Goal: Information Seeking & Learning: Check status

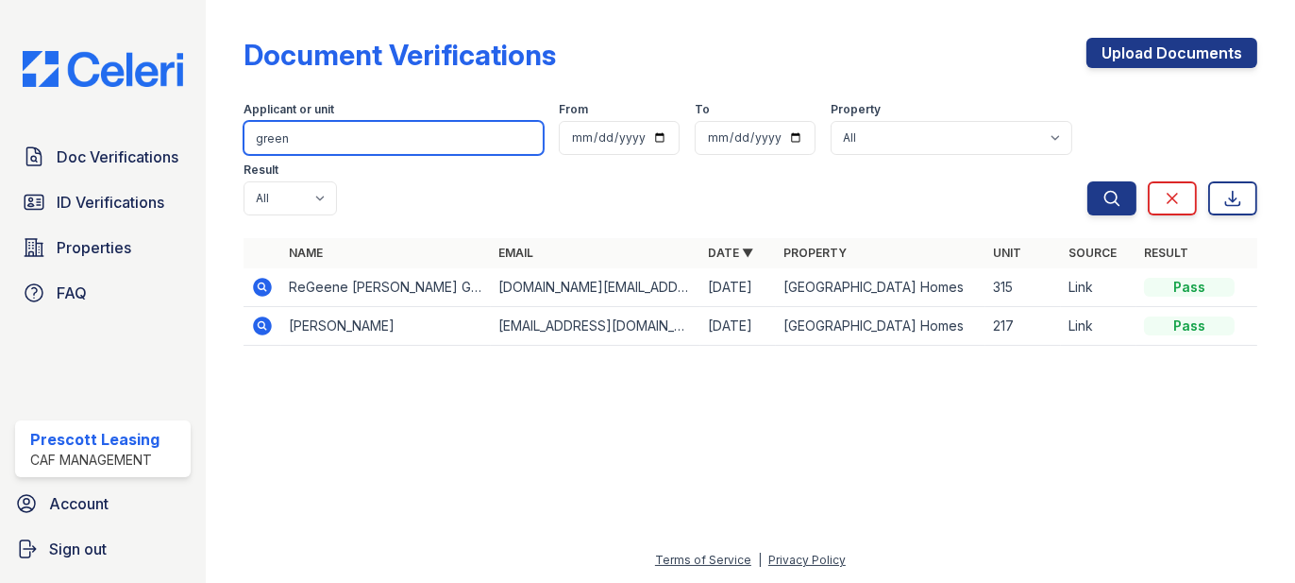
click at [322, 147] on input "green" at bounding box center [394, 138] width 300 height 34
type input "g"
type input "burcie"
click at [1088, 181] on button "Search" at bounding box center [1112, 198] width 49 height 34
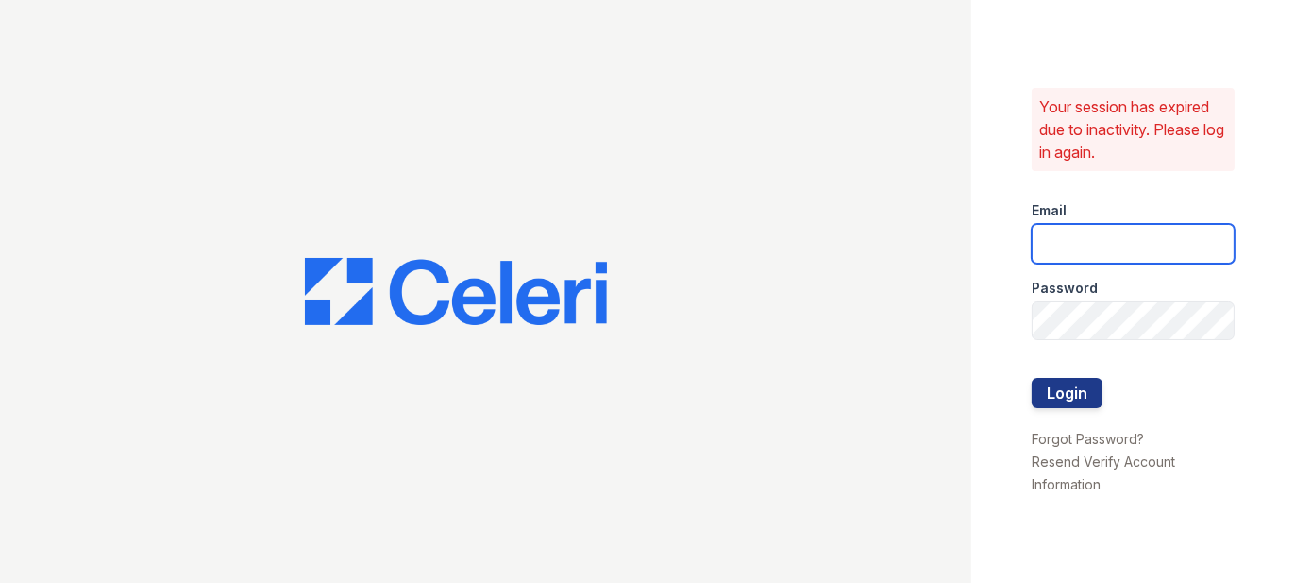
type input "prescottpark2@cafmanagement.com"
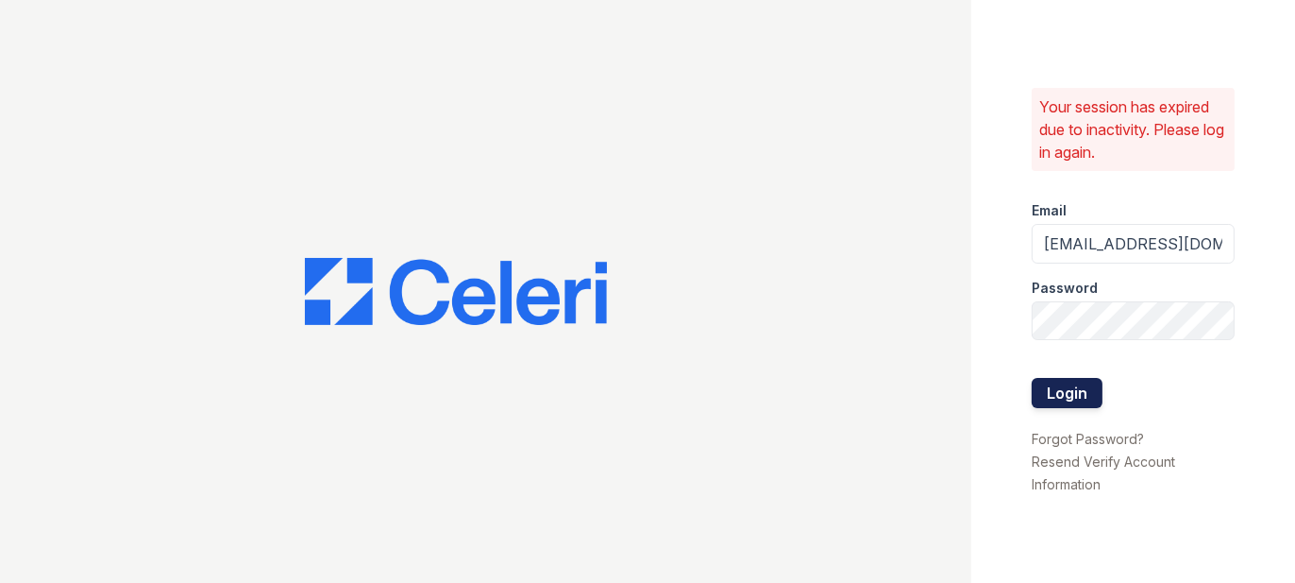
click at [1091, 398] on button "Login" at bounding box center [1067, 393] width 71 height 30
click at [1097, 398] on button "Login" at bounding box center [1067, 393] width 71 height 30
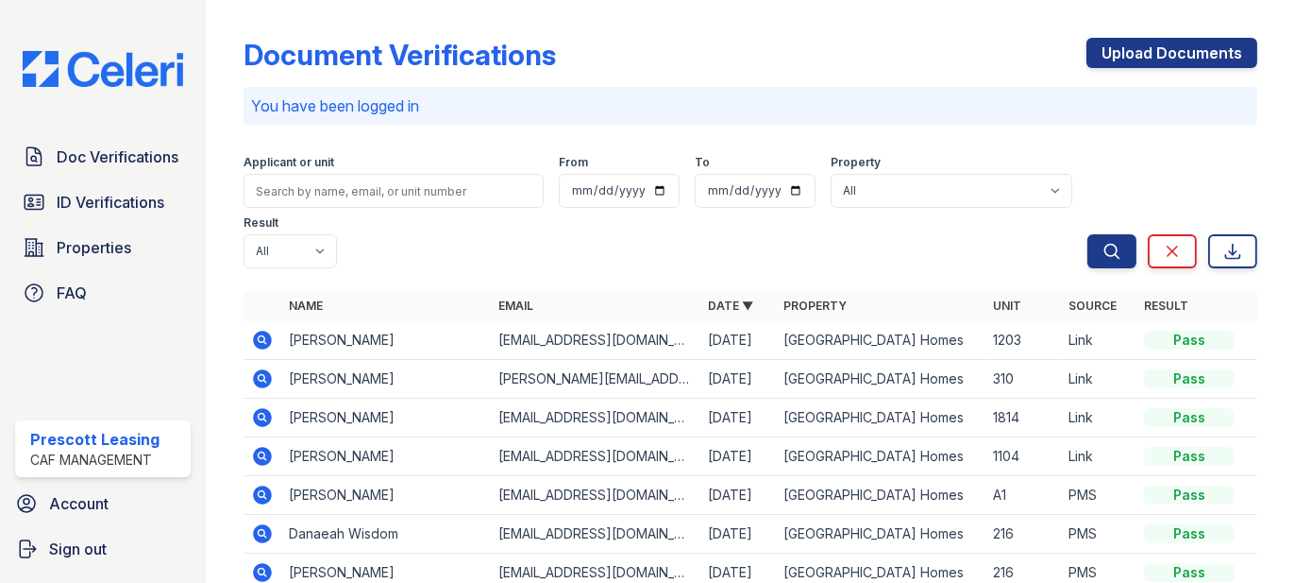
click at [313, 172] on div "Applicant or unit" at bounding box center [394, 164] width 300 height 19
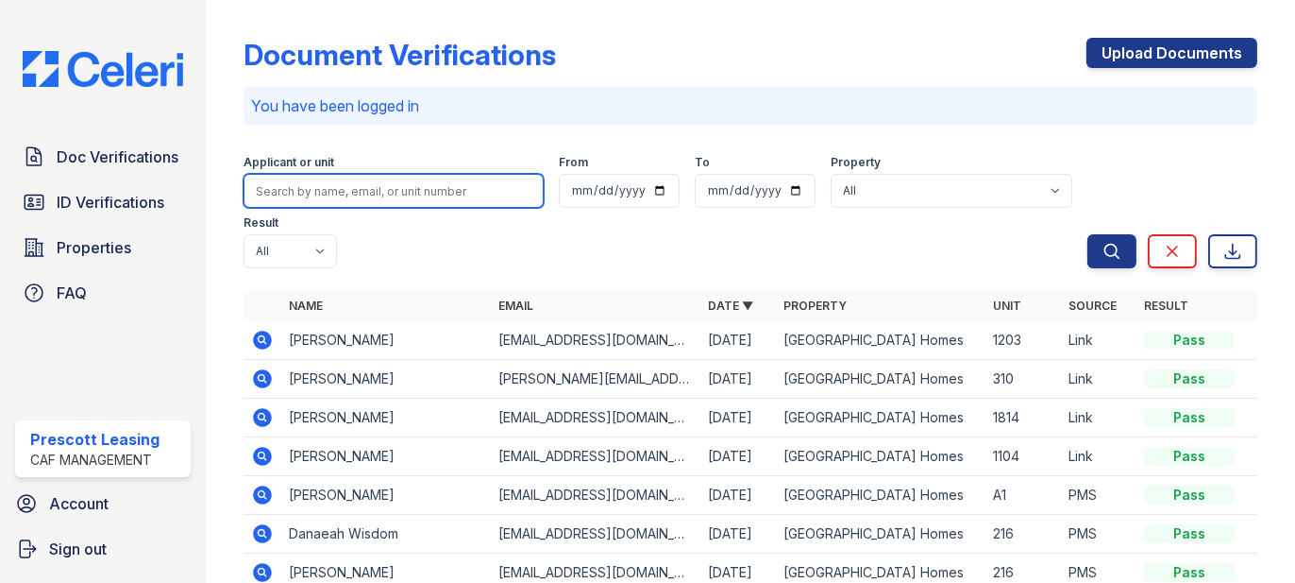
click at [313, 200] on input "search" at bounding box center [394, 191] width 300 height 34
type input "burcie"
click at [1088, 234] on button "Search" at bounding box center [1112, 251] width 49 height 34
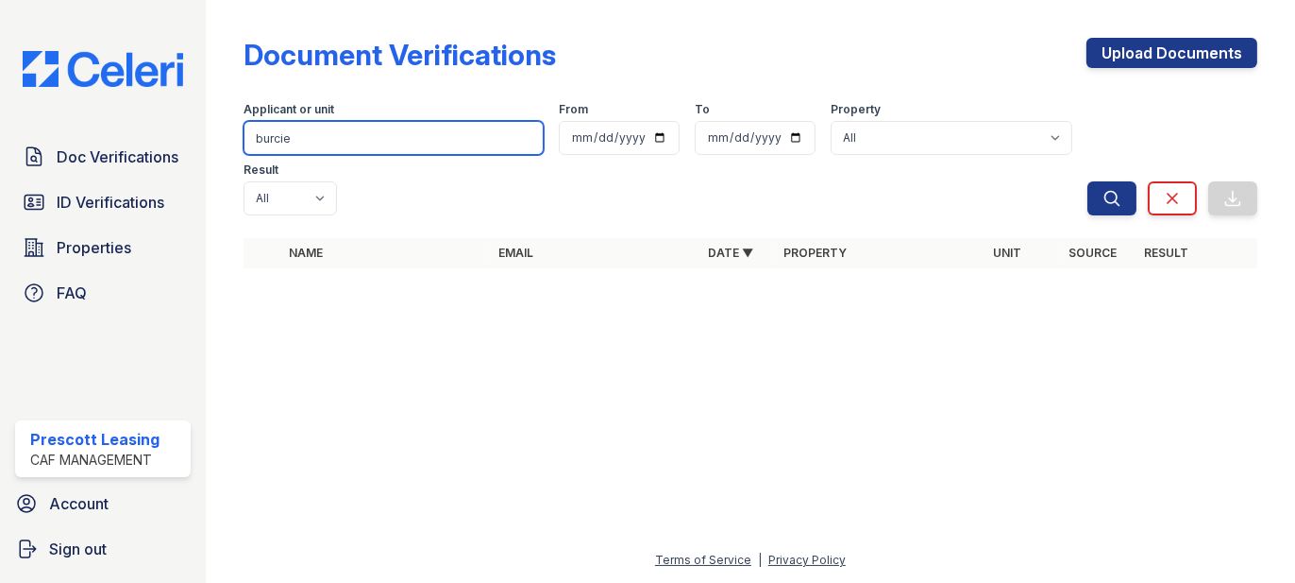
click at [376, 138] on input "burcie" at bounding box center [394, 138] width 300 height 34
type input "b"
type input "jones"
click at [1088, 181] on button "Search" at bounding box center [1112, 198] width 49 height 34
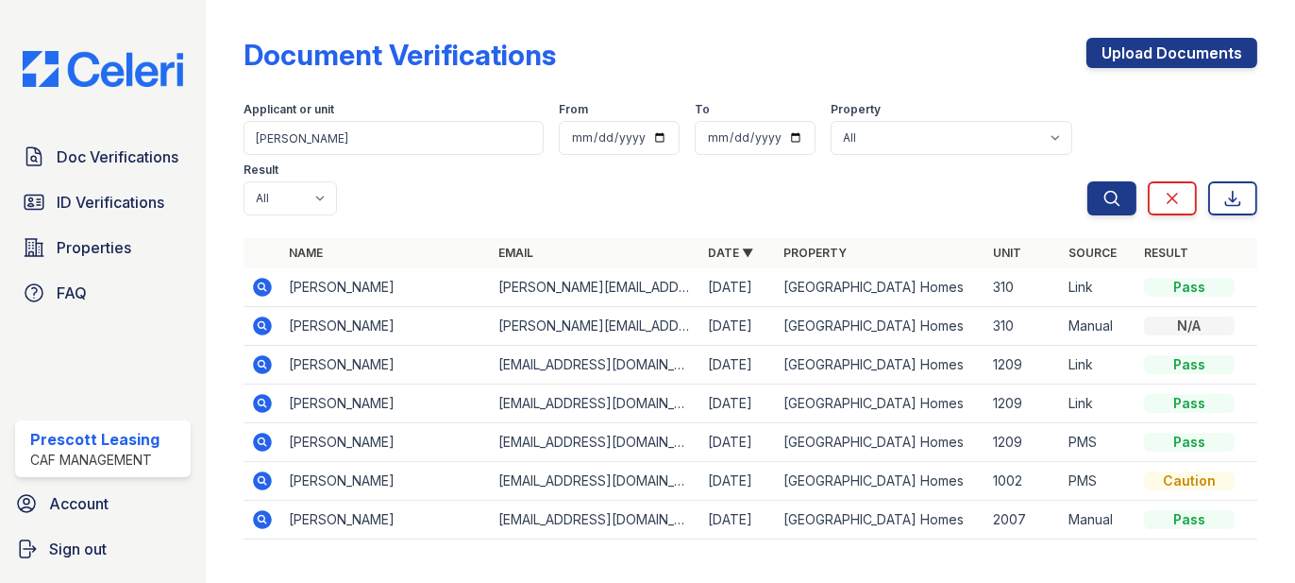
click at [260, 276] on icon at bounding box center [262, 287] width 23 height 23
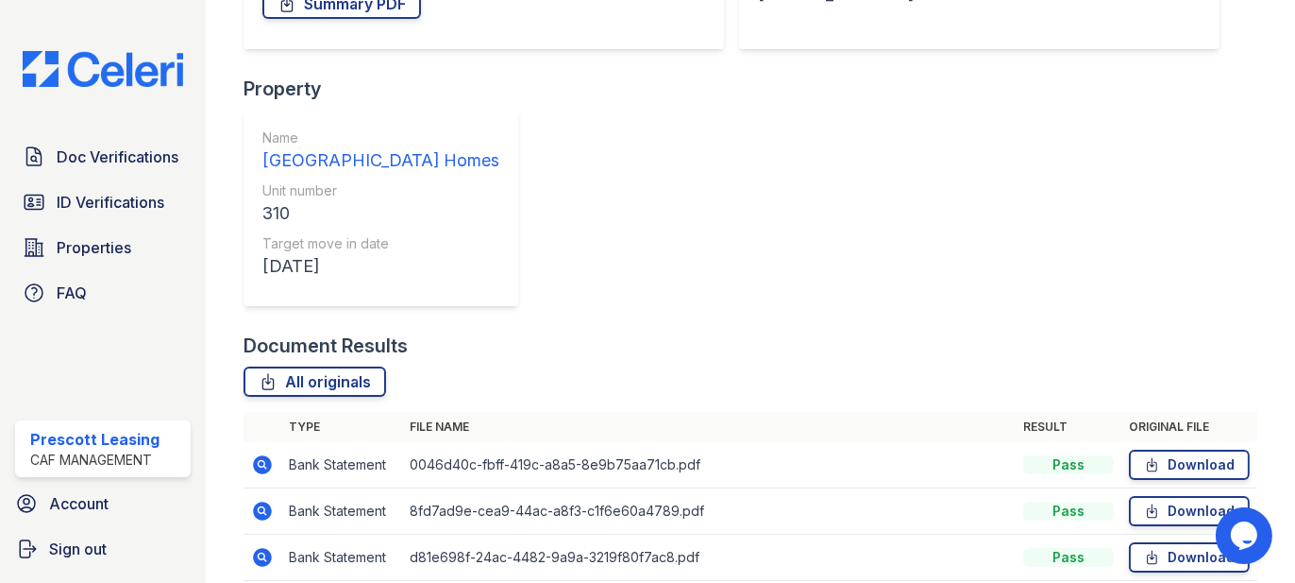
scroll to position [250, 0]
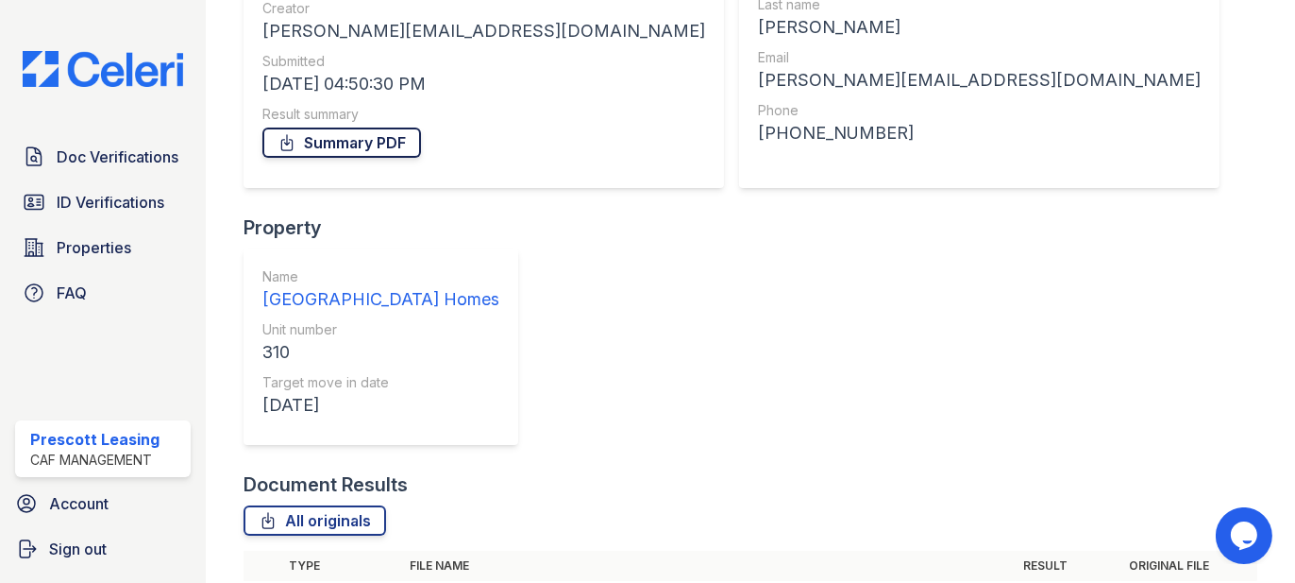
click at [363, 131] on link "Summary PDF" at bounding box center [341, 142] width 159 height 30
click at [83, 192] on span "ID Verifications" at bounding box center [111, 202] width 108 height 23
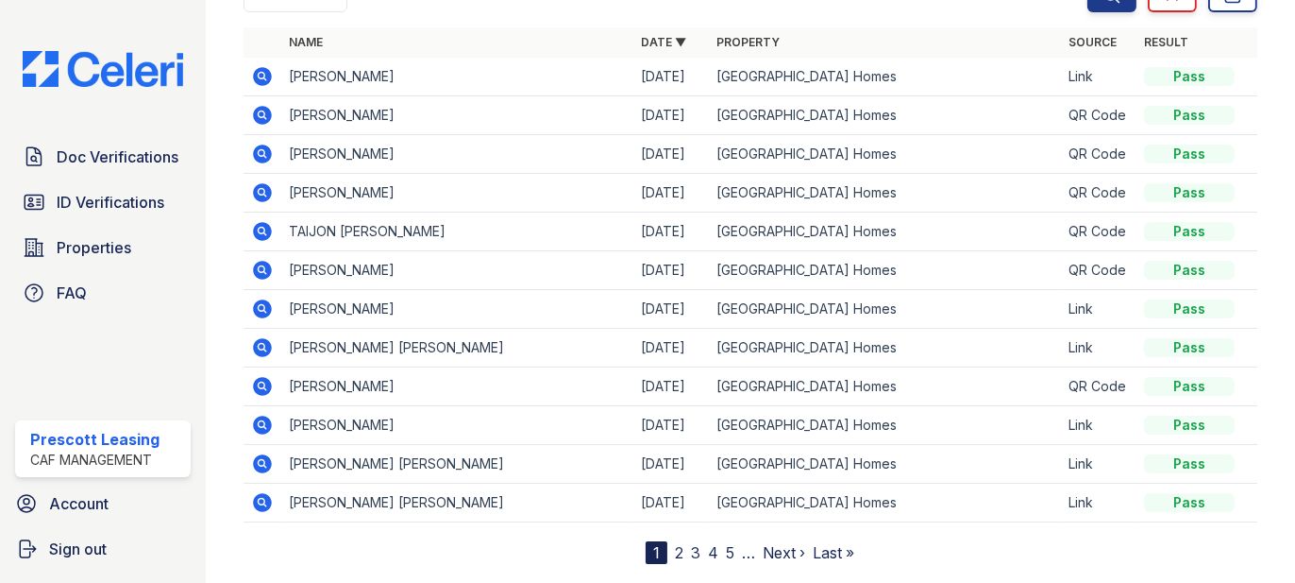
scroll to position [245, 0]
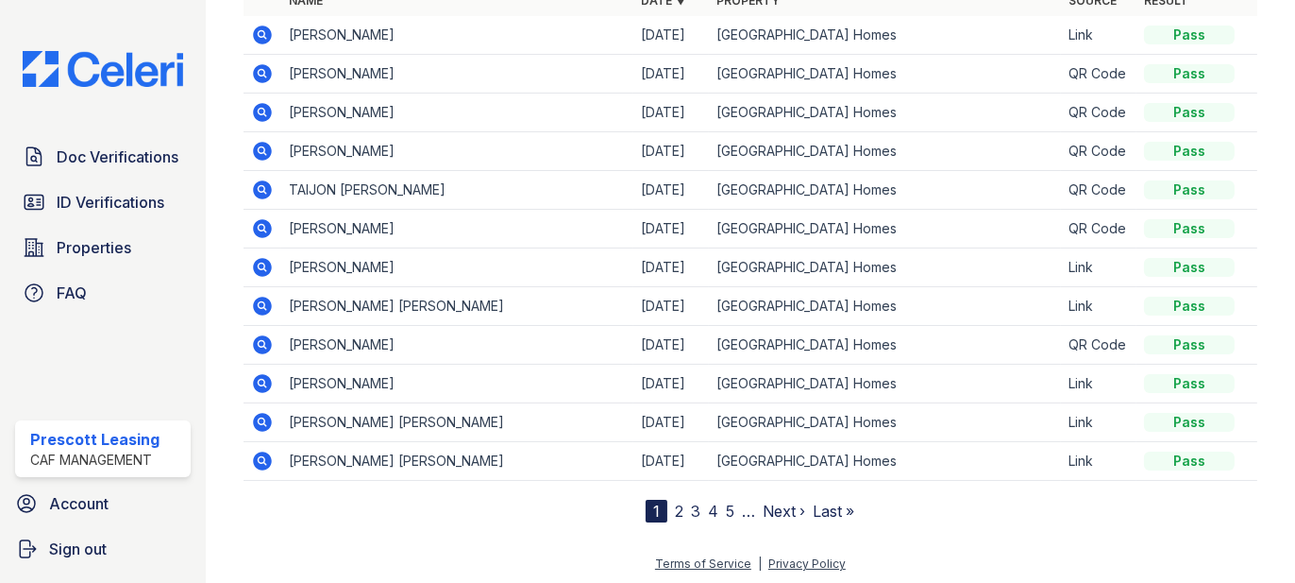
click at [675, 506] on link "2" at bounding box center [679, 510] width 8 height 19
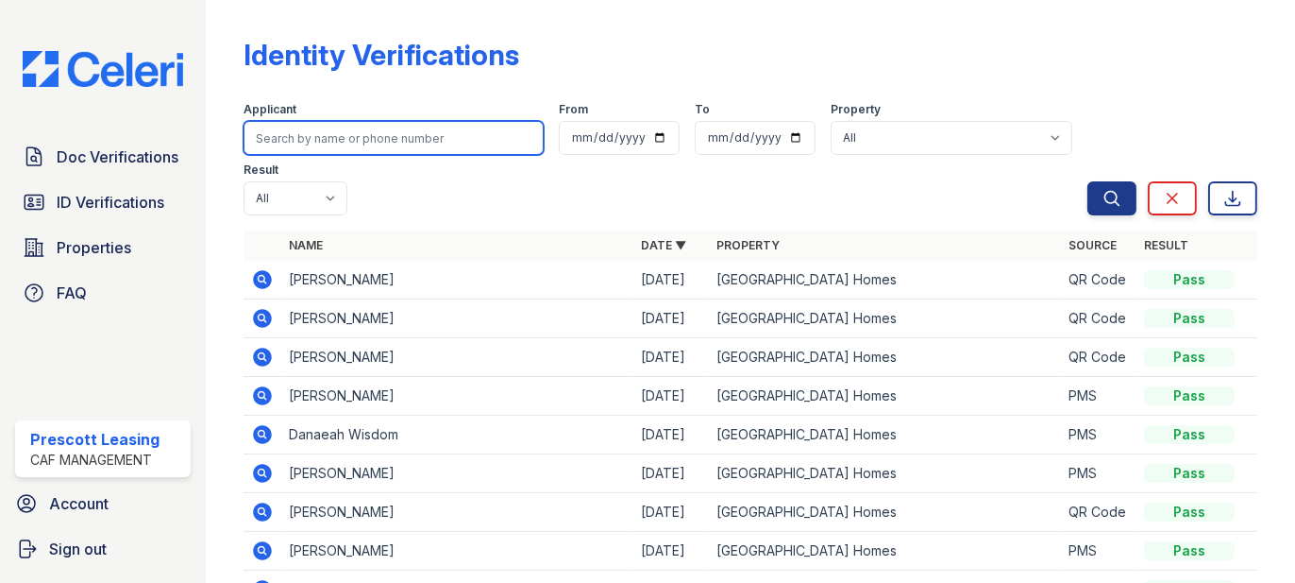
click at [438, 135] on input "search" at bounding box center [394, 138] width 300 height 34
type input "[PERSON_NAME]"
click at [1088, 181] on button "Search" at bounding box center [1112, 198] width 49 height 34
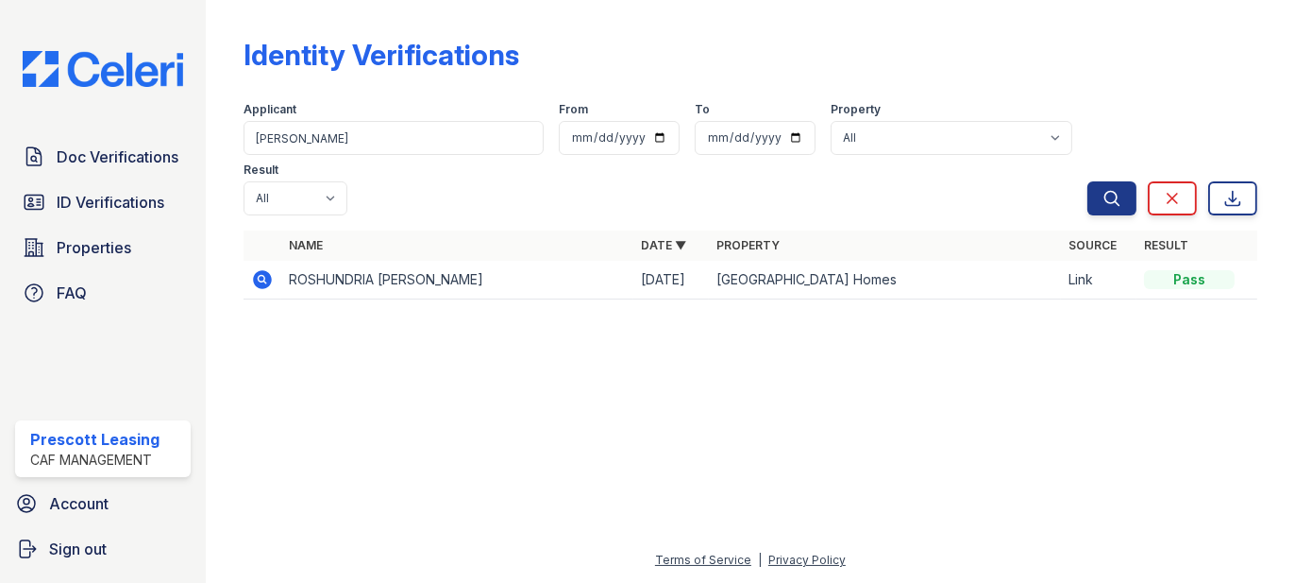
click at [269, 270] on icon at bounding box center [262, 279] width 19 height 19
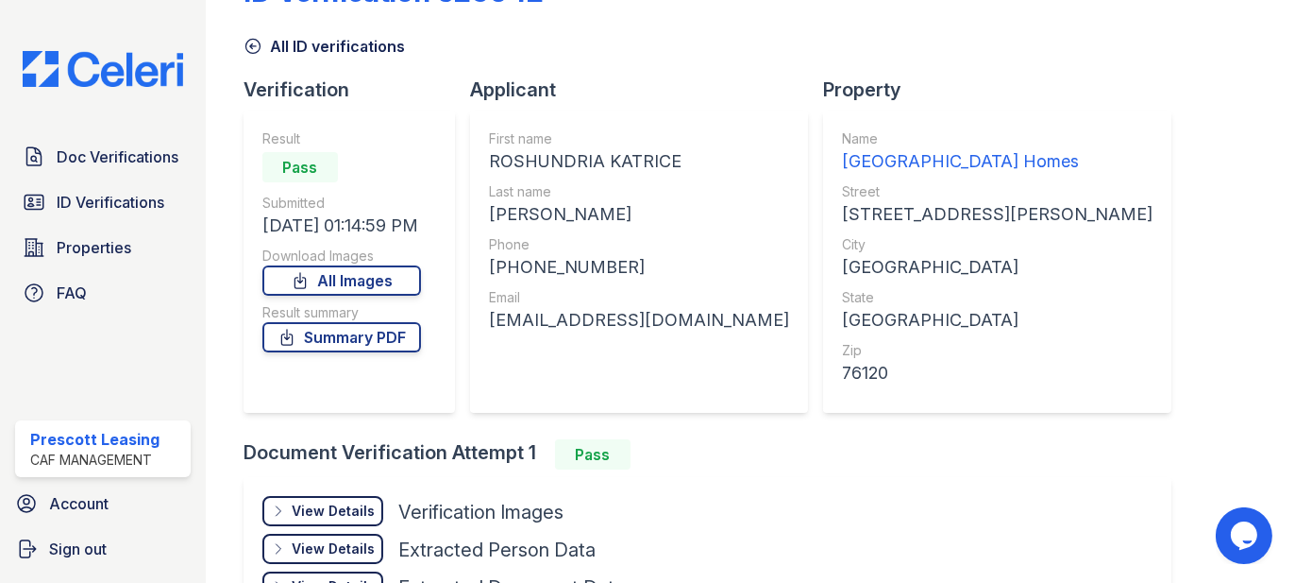
scroll to position [94, 0]
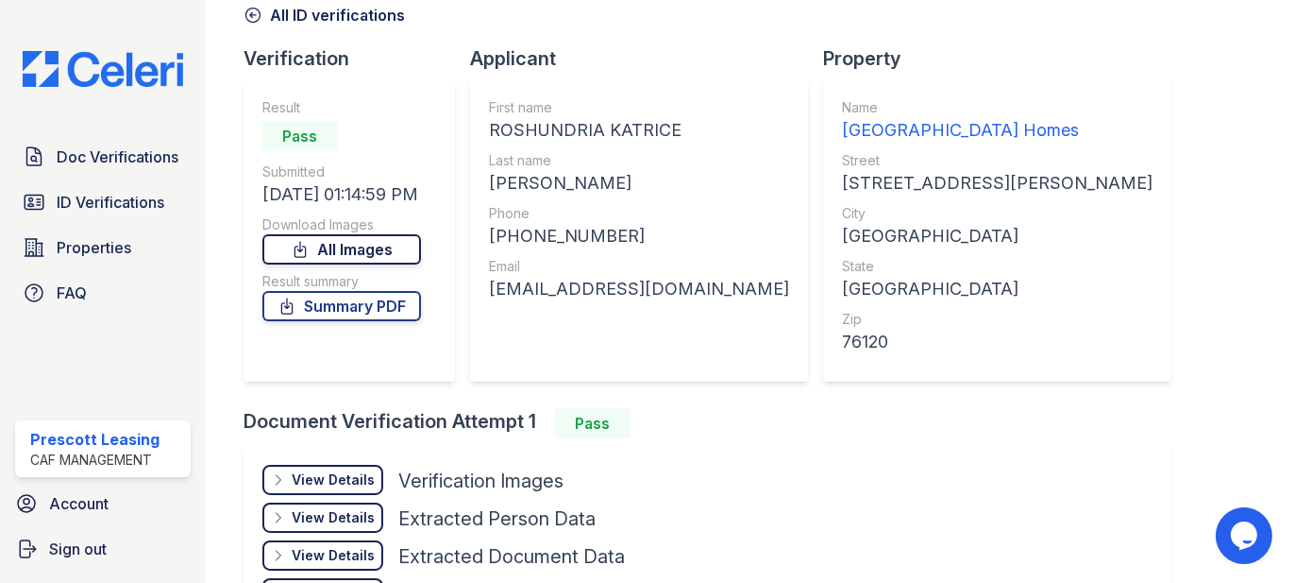
drag, startPoint x: 319, startPoint y: 245, endPoint x: 305, endPoint y: 246, distance: 14.2
click at [319, 245] on link "All Images" at bounding box center [341, 249] width 159 height 30
drag, startPoint x: 330, startPoint y: 485, endPoint x: 340, endPoint y: 480, distance: 11.0
click at [330, 485] on div "View Details" at bounding box center [333, 479] width 83 height 19
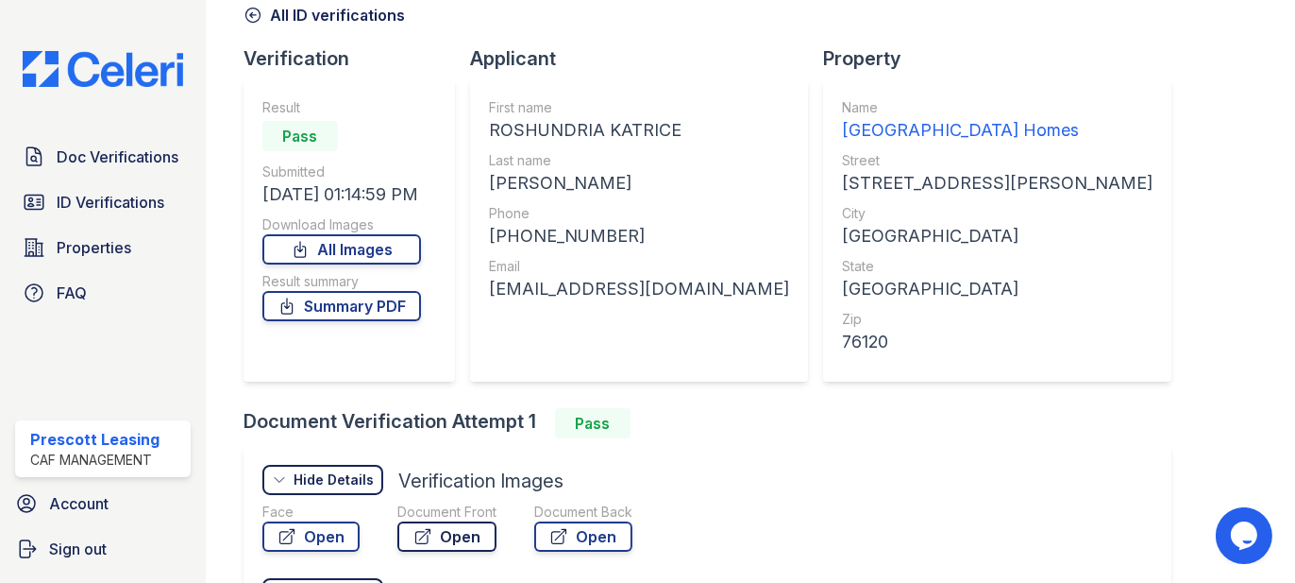
click at [425, 531] on icon at bounding box center [423, 536] width 19 height 19
click at [328, 256] on link "All Images" at bounding box center [341, 249] width 159 height 30
click at [120, 166] on span "Doc Verifications" at bounding box center [118, 156] width 122 height 23
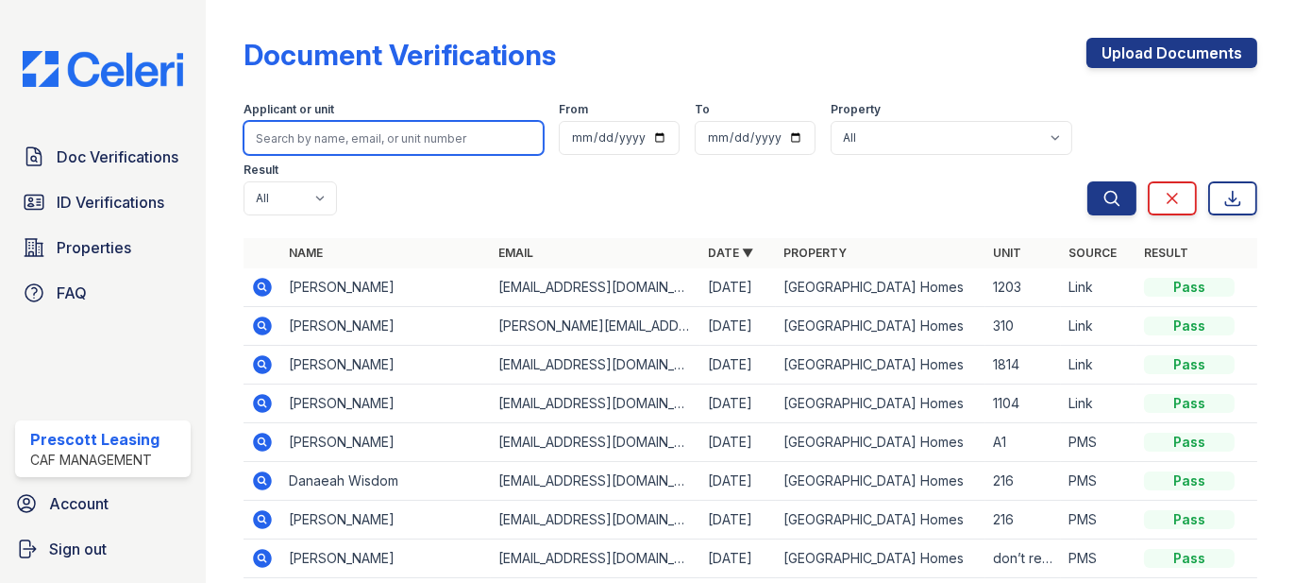
click at [321, 140] on input "search" at bounding box center [394, 138] width 300 height 34
type input "bishop"
click at [1088, 181] on button "Search" at bounding box center [1112, 198] width 49 height 34
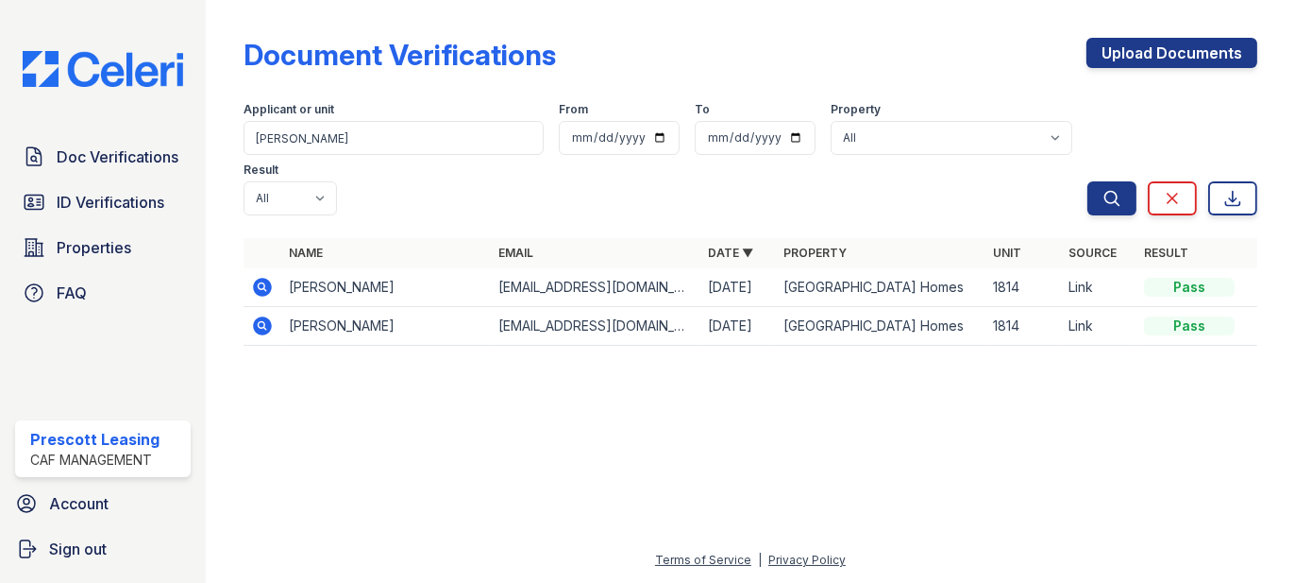
click at [255, 278] on icon at bounding box center [262, 287] width 19 height 19
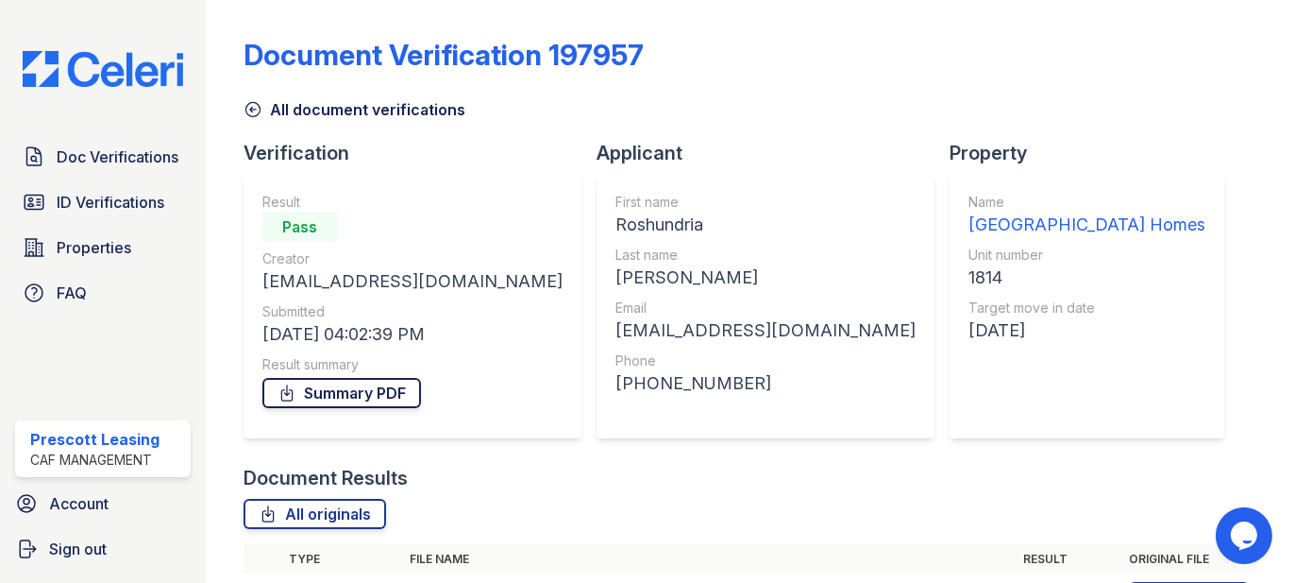
click at [330, 398] on link "Summary PDF" at bounding box center [341, 393] width 159 height 30
click at [114, 198] on span "ID Verifications" at bounding box center [111, 202] width 108 height 23
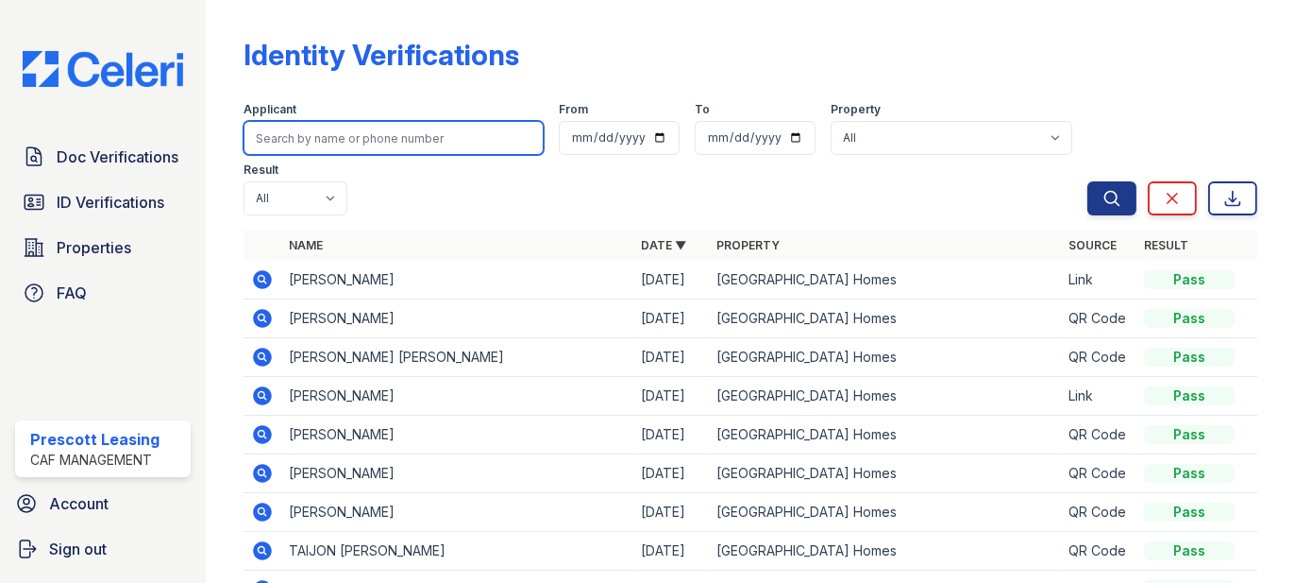
click at [405, 140] on input "search" at bounding box center [394, 138] width 300 height 34
type input "[PERSON_NAME]"
click at [1088, 181] on button "Search" at bounding box center [1112, 198] width 49 height 34
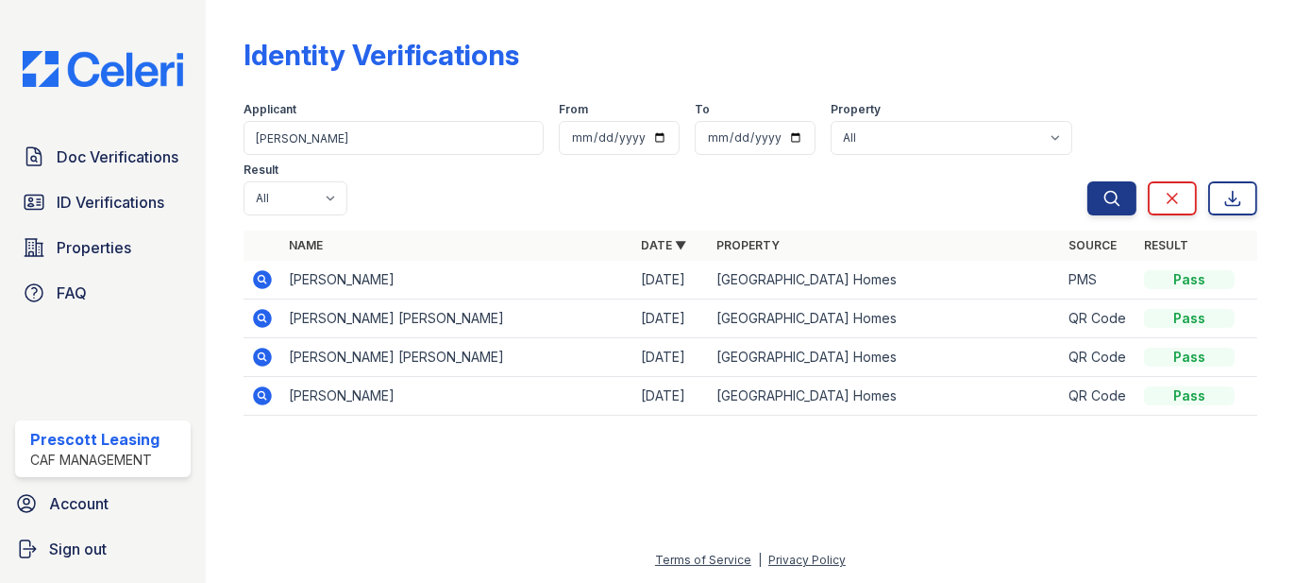
click at [256, 386] on icon at bounding box center [262, 395] width 19 height 19
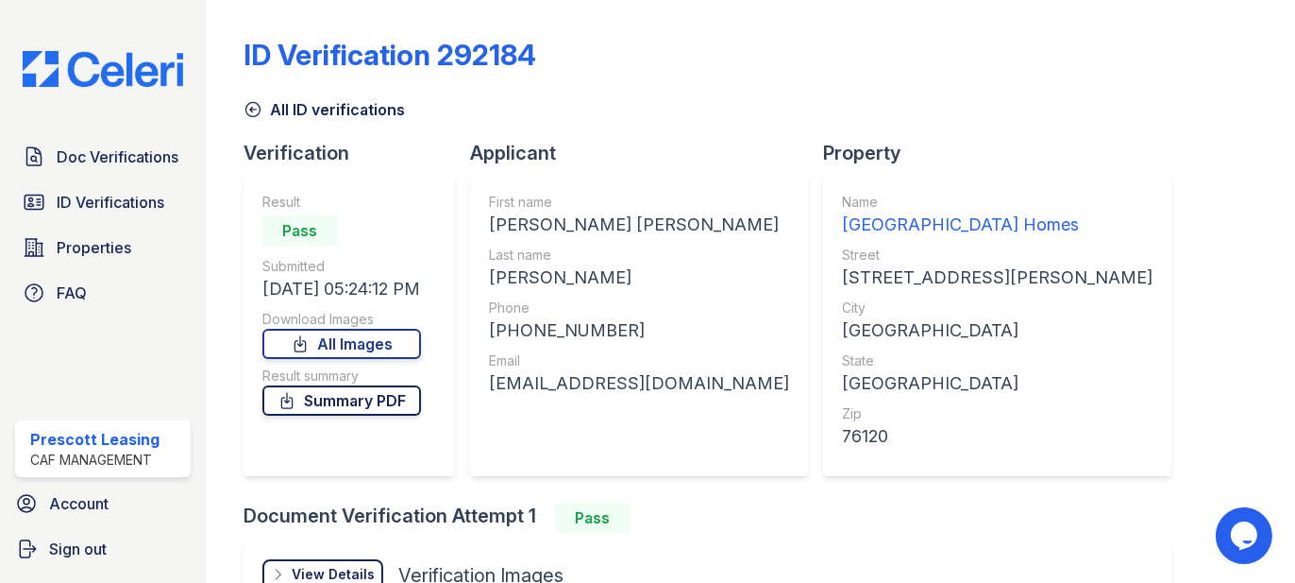
click at [340, 405] on link "Summary PDF" at bounding box center [341, 400] width 159 height 30
click at [249, 111] on icon at bounding box center [253, 109] width 19 height 19
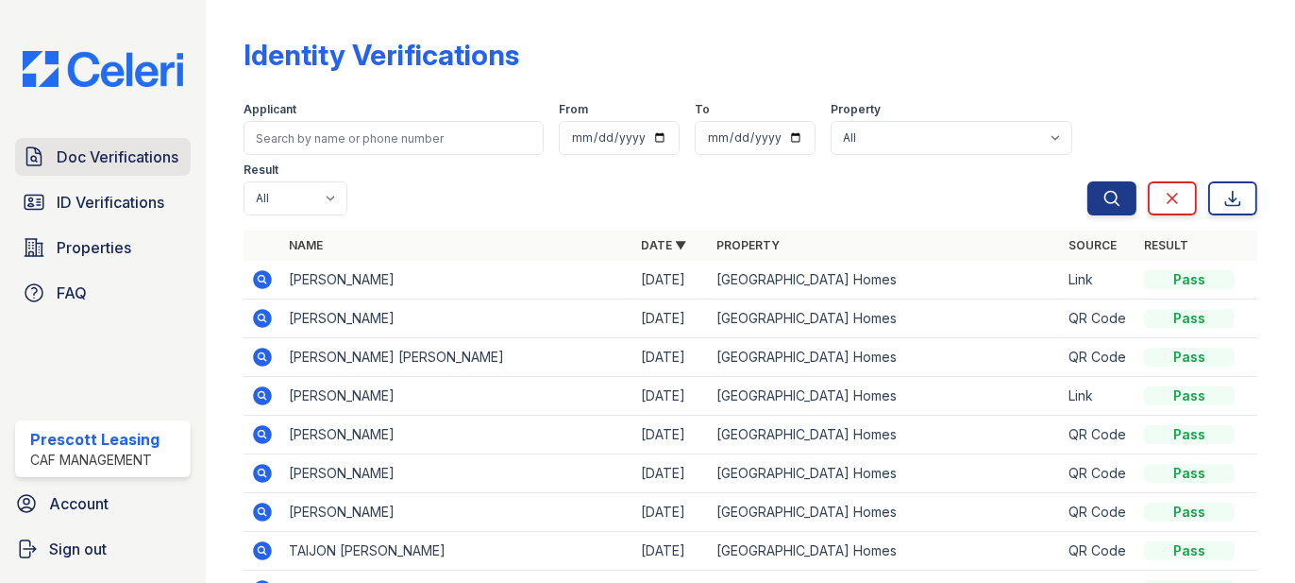
click at [134, 168] on link "Doc Verifications" at bounding box center [103, 157] width 176 height 38
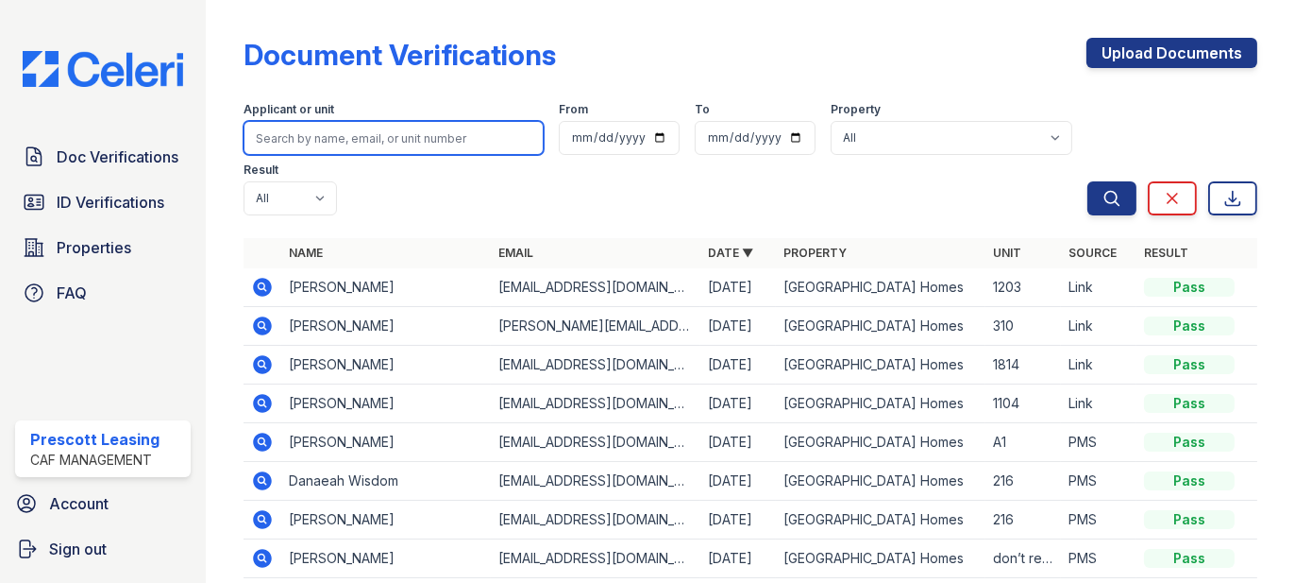
drag, startPoint x: 203, startPoint y: 157, endPoint x: 384, endPoint y: 137, distance: 182.4
click at [384, 137] on input "search" at bounding box center [394, 138] width 300 height 34
type input "davis"
click at [1088, 181] on button "Search" at bounding box center [1112, 198] width 49 height 34
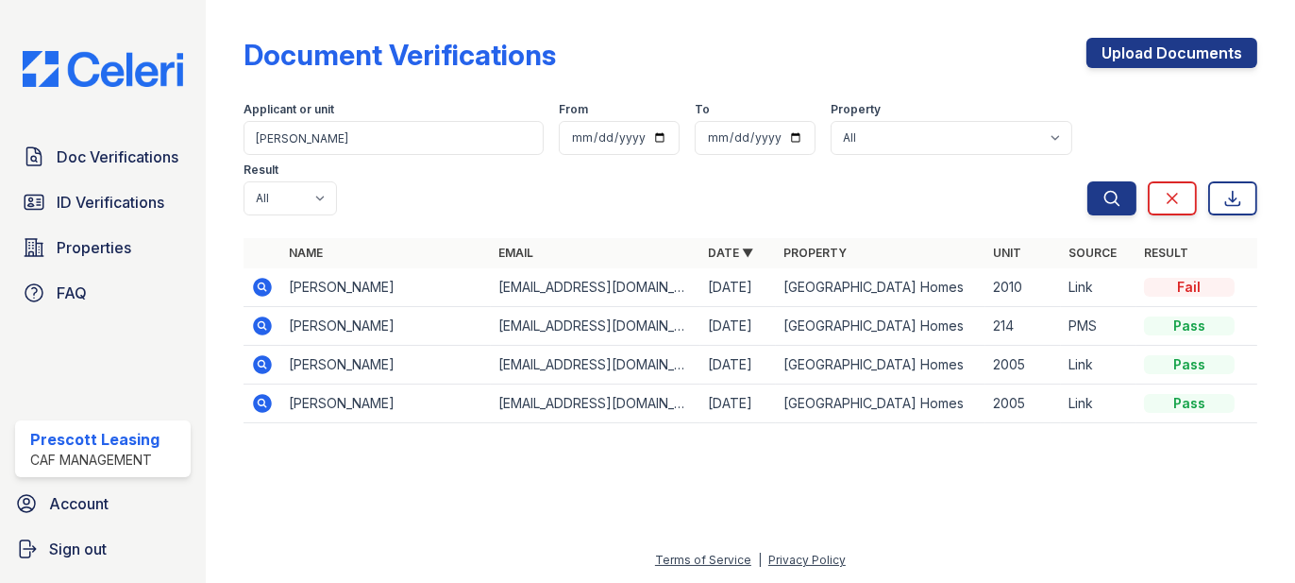
click at [260, 276] on icon at bounding box center [262, 287] width 23 height 23
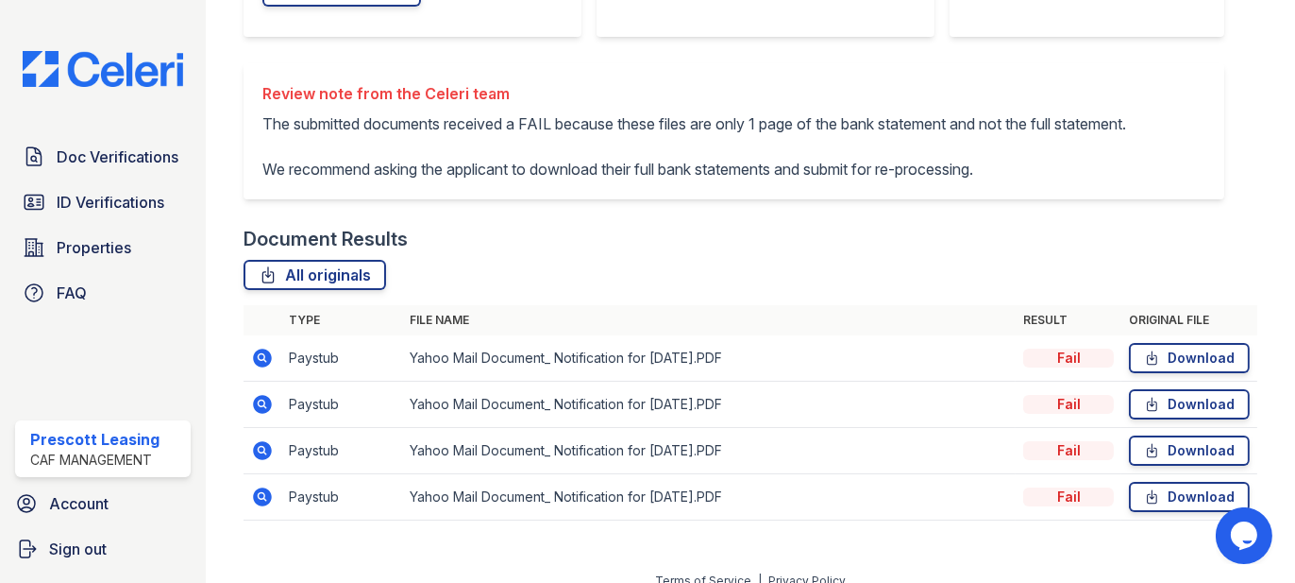
scroll to position [443, 0]
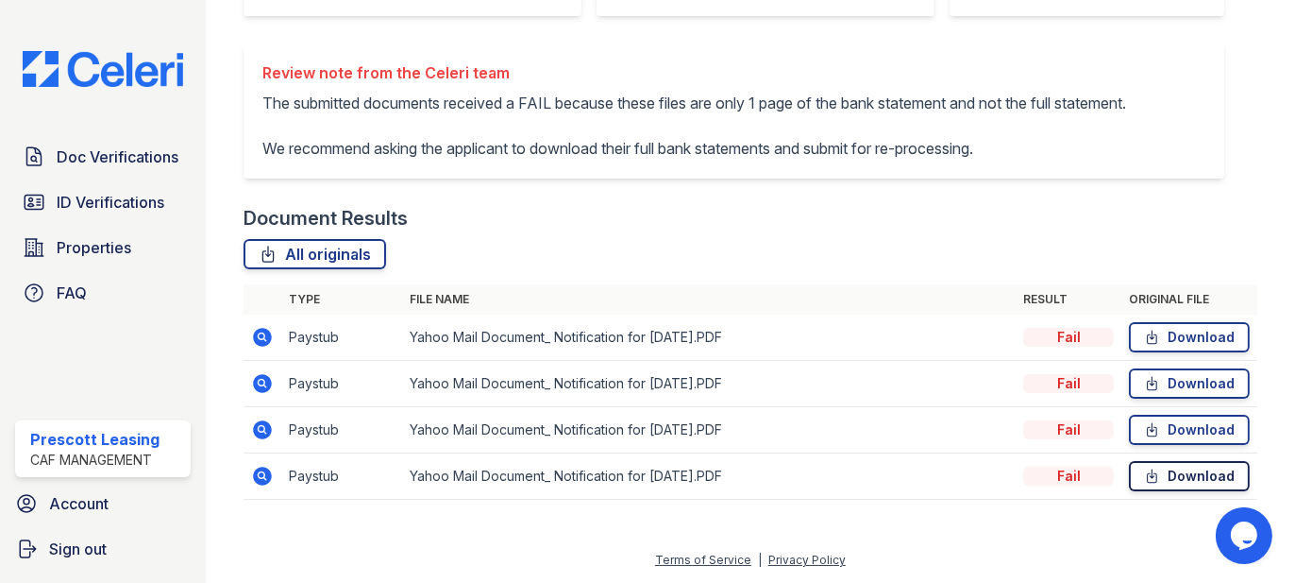
click at [1179, 476] on link "Download" at bounding box center [1189, 476] width 121 height 30
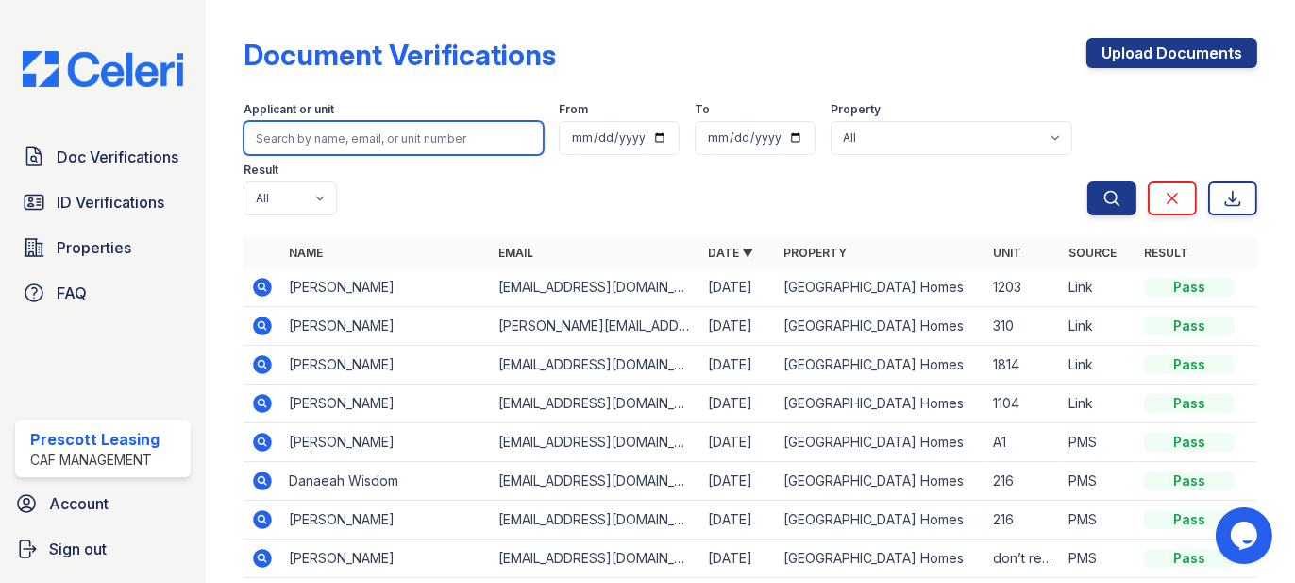
click at [364, 150] on input "search" at bounding box center [394, 138] width 300 height 34
type input "leandro"
click at [1088, 181] on button "Search" at bounding box center [1112, 198] width 49 height 34
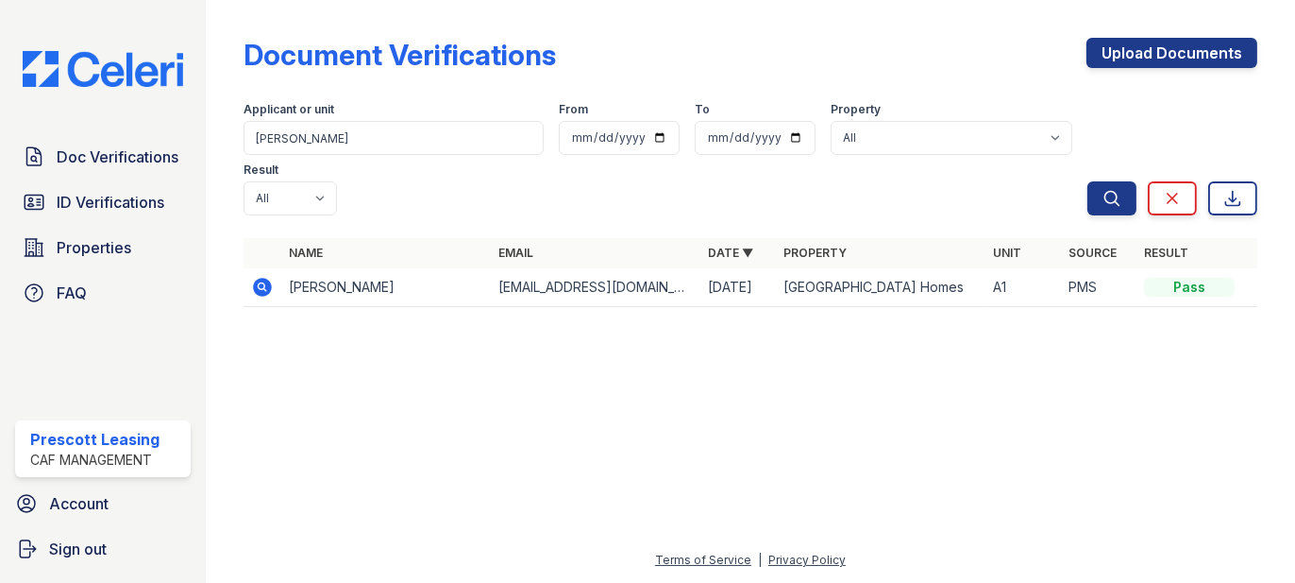
click at [264, 276] on icon at bounding box center [262, 287] width 23 height 23
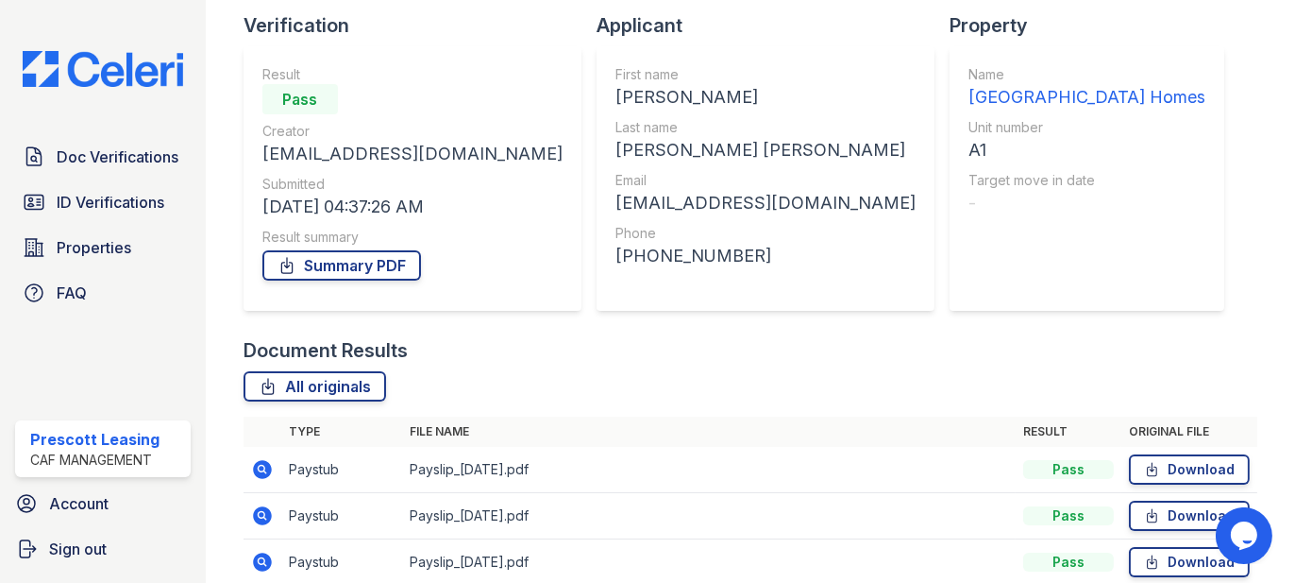
scroll to position [283, 0]
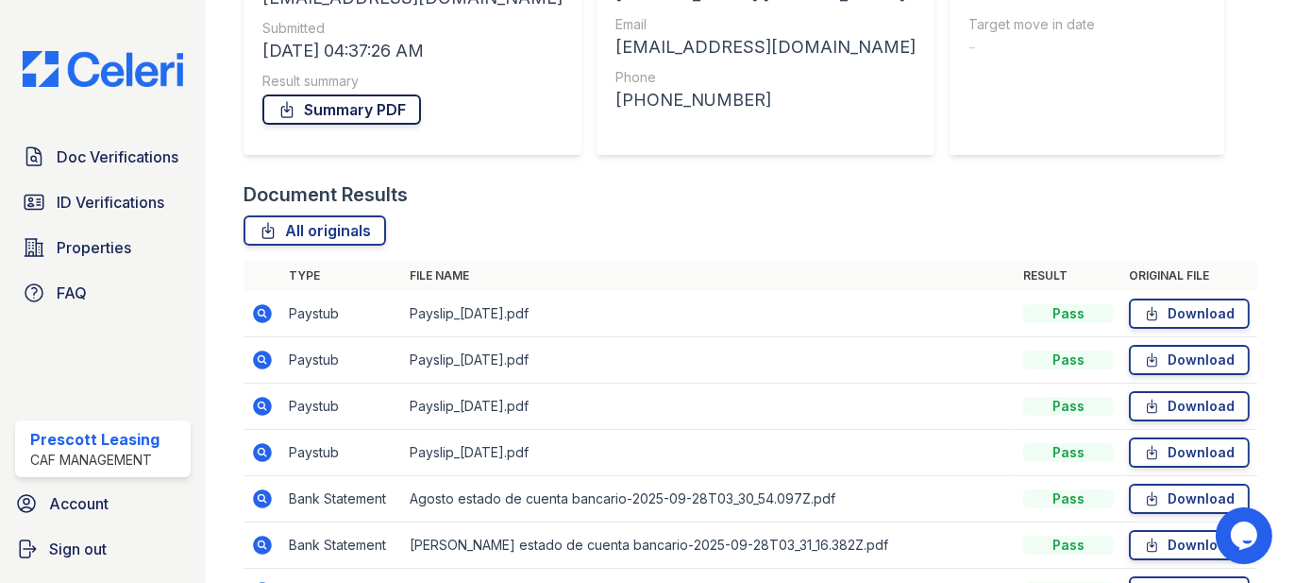
click at [323, 107] on link "Summary PDF" at bounding box center [341, 109] width 159 height 30
click at [117, 162] on span "Doc Verifications" at bounding box center [118, 156] width 122 height 23
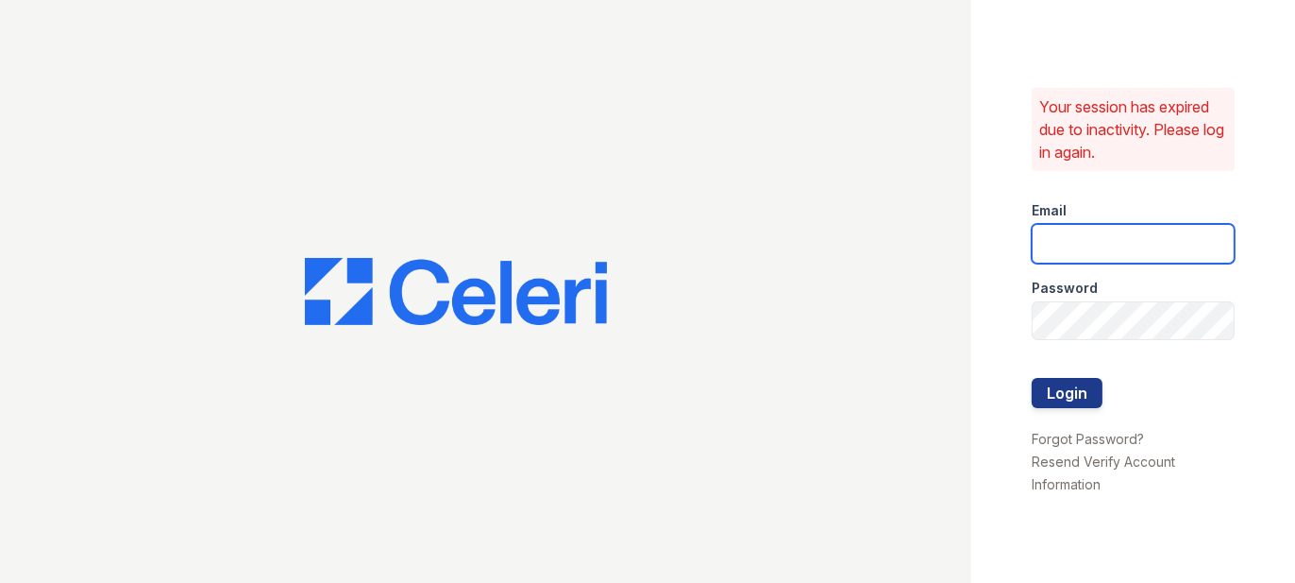
type input "[EMAIL_ADDRESS][DOMAIN_NAME]"
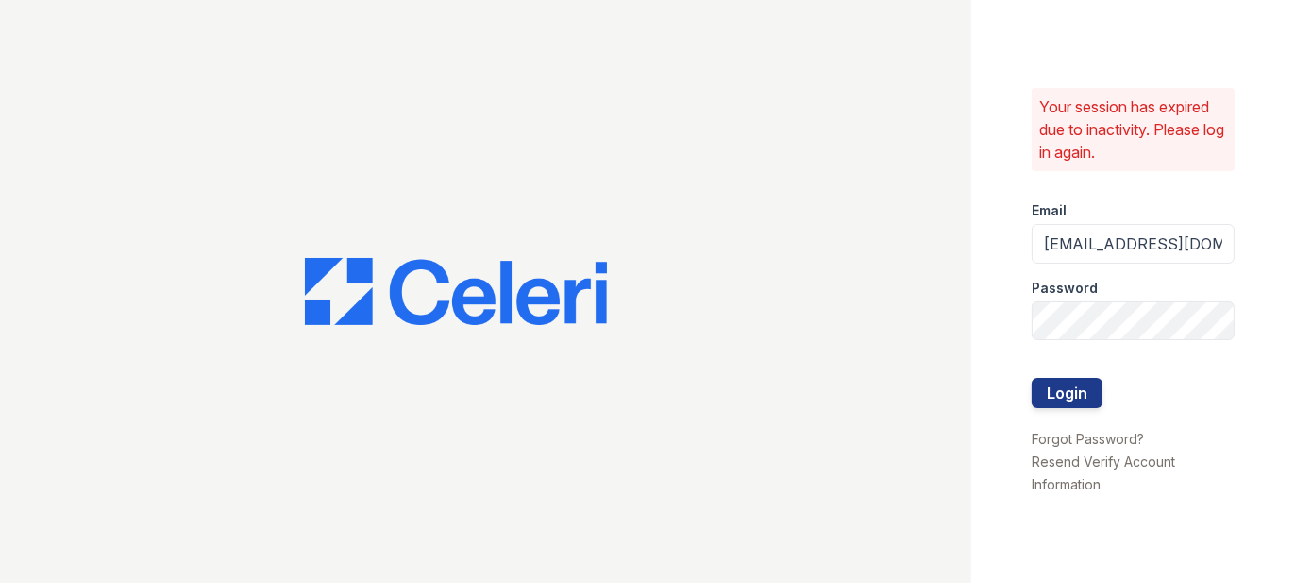
click at [1084, 408] on div at bounding box center [1133, 417] width 203 height 19
click at [1043, 401] on button "Login" at bounding box center [1067, 393] width 71 height 30
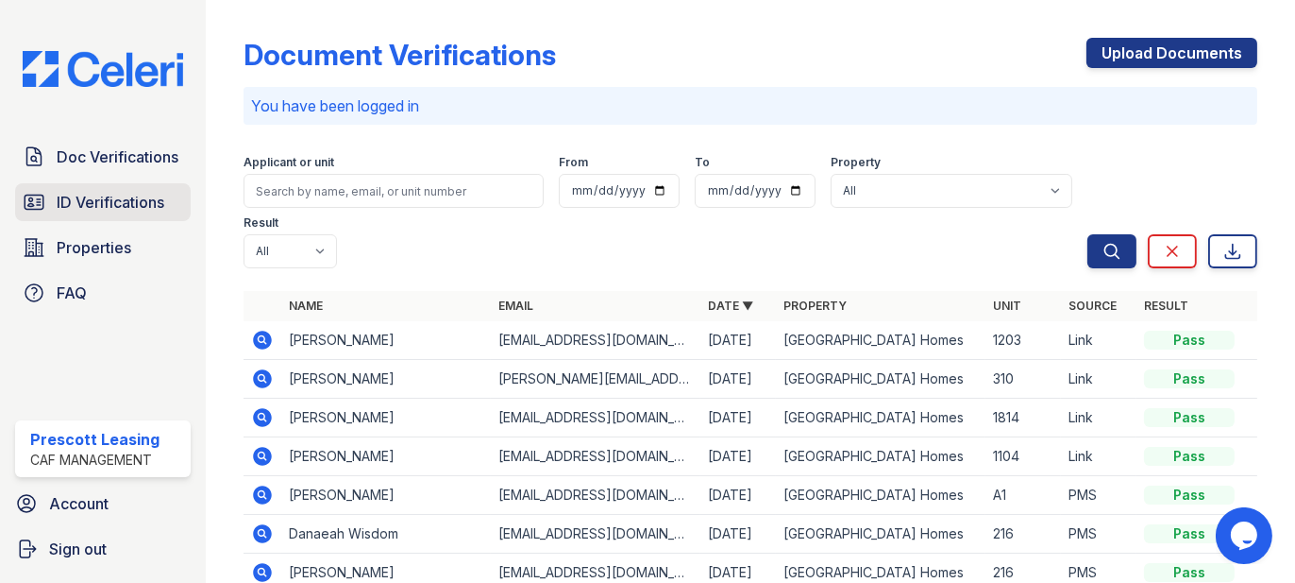
click at [120, 207] on span "ID Verifications" at bounding box center [111, 202] width 108 height 23
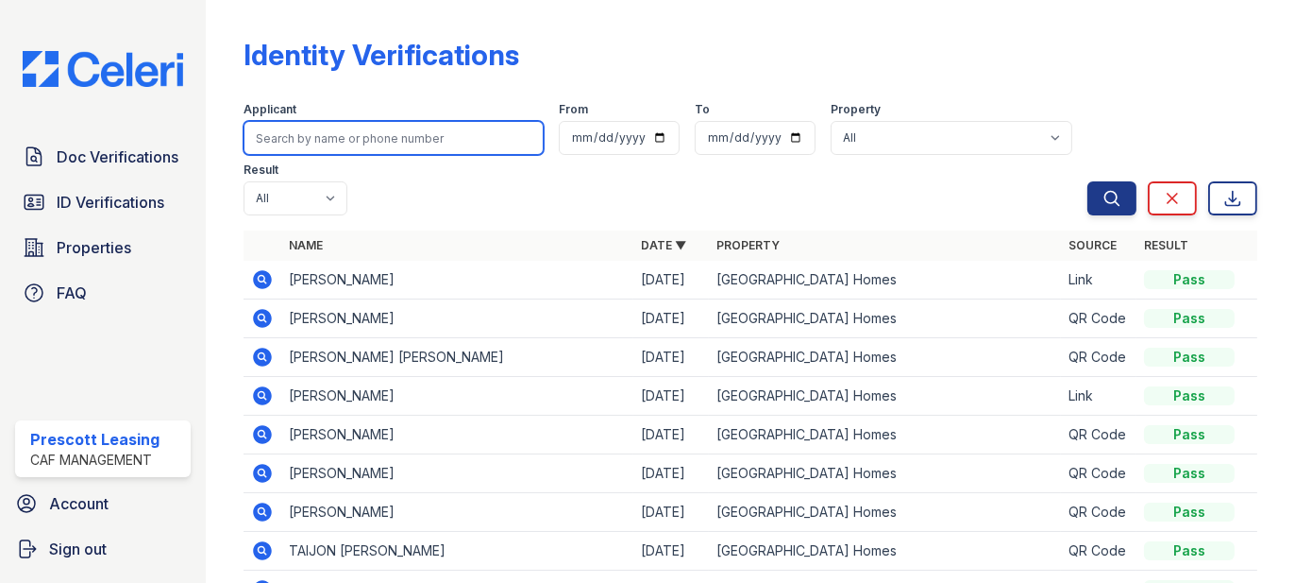
click at [388, 139] on input "search" at bounding box center [394, 138] width 300 height 34
type input "mbuthia"
click at [1088, 181] on button "Search" at bounding box center [1112, 198] width 49 height 34
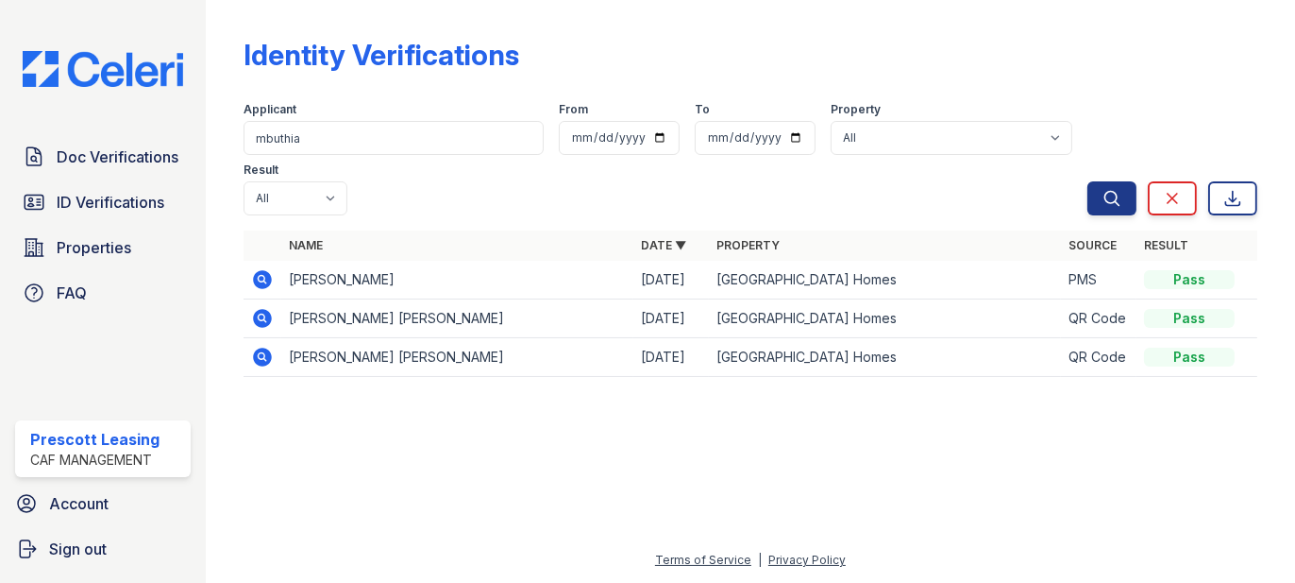
click at [505, 426] on div at bounding box center [750, 487] width 1029 height 123
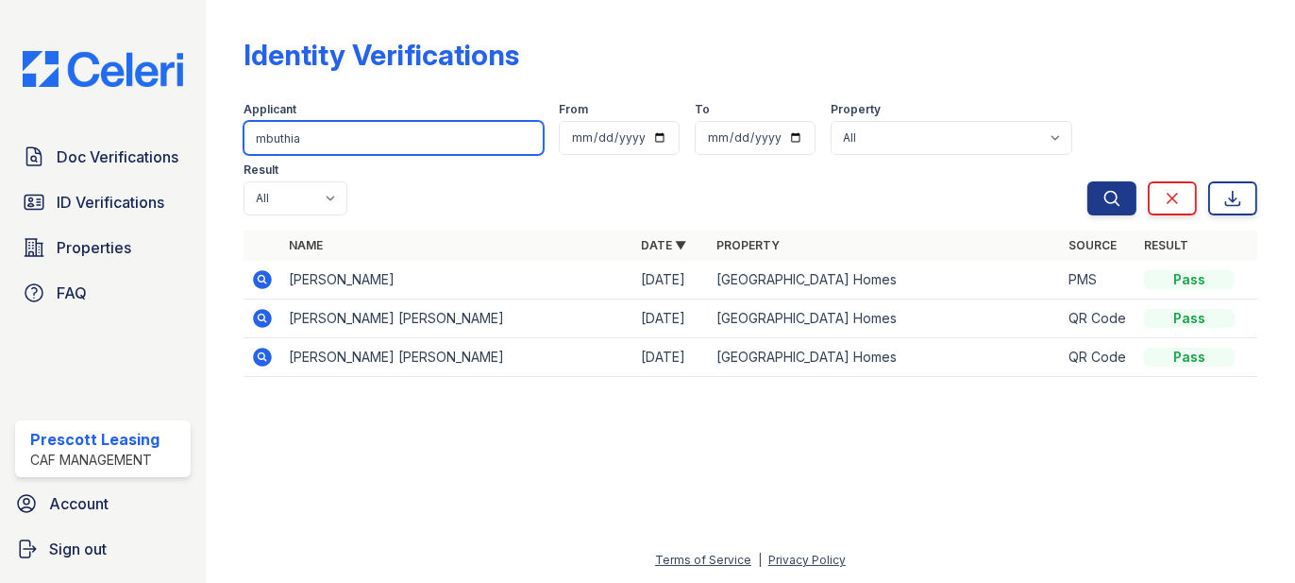
click at [338, 146] on input "mbuthia" at bounding box center [394, 138] width 300 height 34
click at [412, 139] on input "mbuthia" at bounding box center [394, 138] width 300 height 34
click at [289, 145] on input "search" at bounding box center [394, 138] width 300 height 34
type input "[PERSON_NAME]"
click at [1088, 181] on button "Search" at bounding box center [1112, 198] width 49 height 34
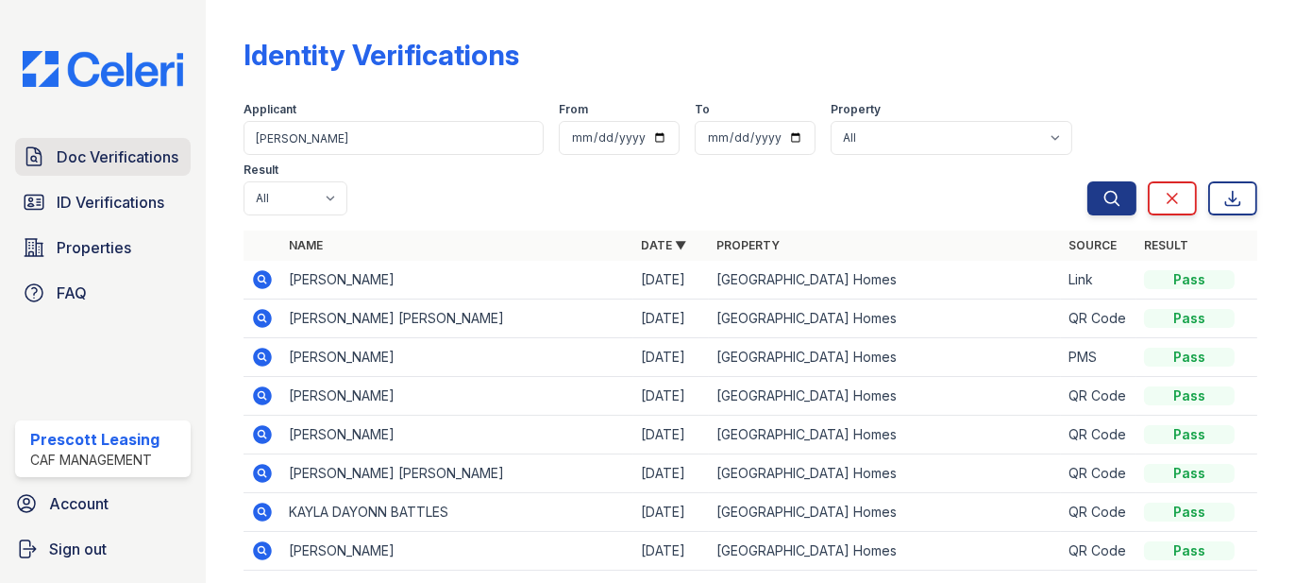
click at [120, 157] on span "Doc Verifications" at bounding box center [118, 156] width 122 height 23
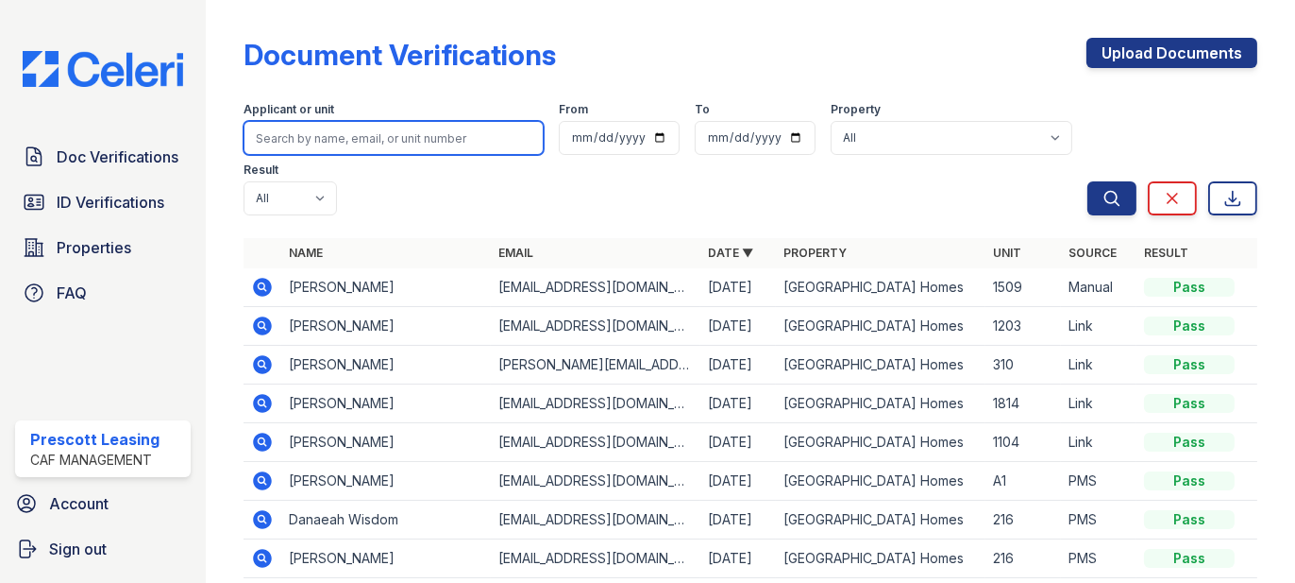
click at [326, 139] on input "search" at bounding box center [394, 138] width 300 height 34
type input "[PERSON_NAME]"
click at [1088, 181] on button "Search" at bounding box center [1112, 198] width 49 height 34
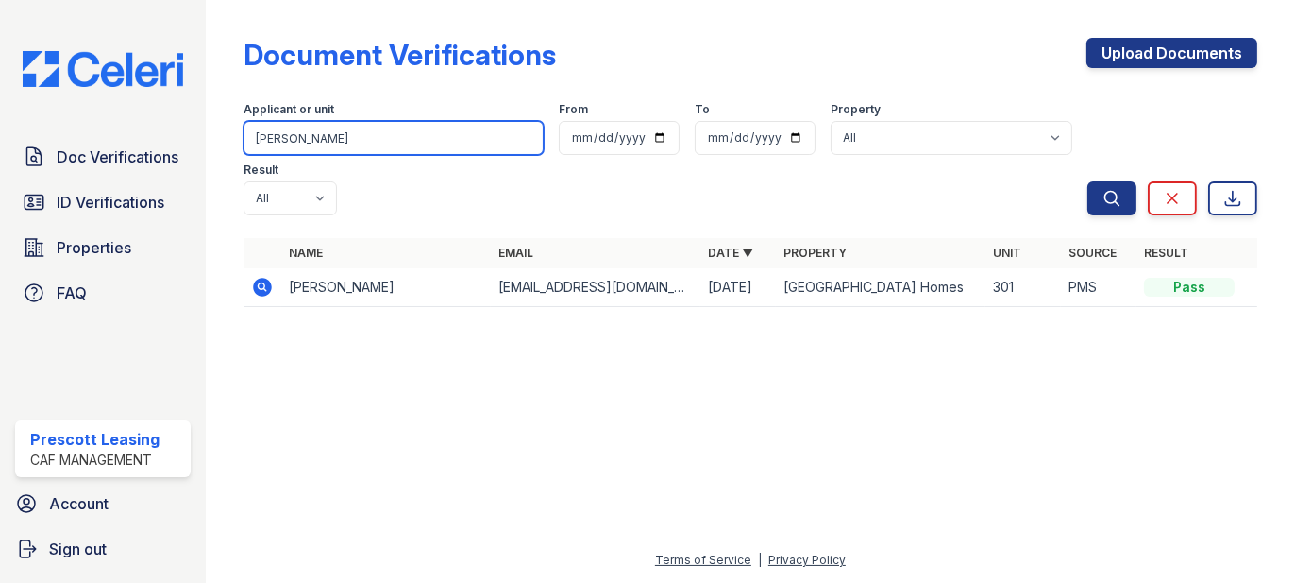
click at [309, 144] on input "[PERSON_NAME]" at bounding box center [394, 138] width 300 height 34
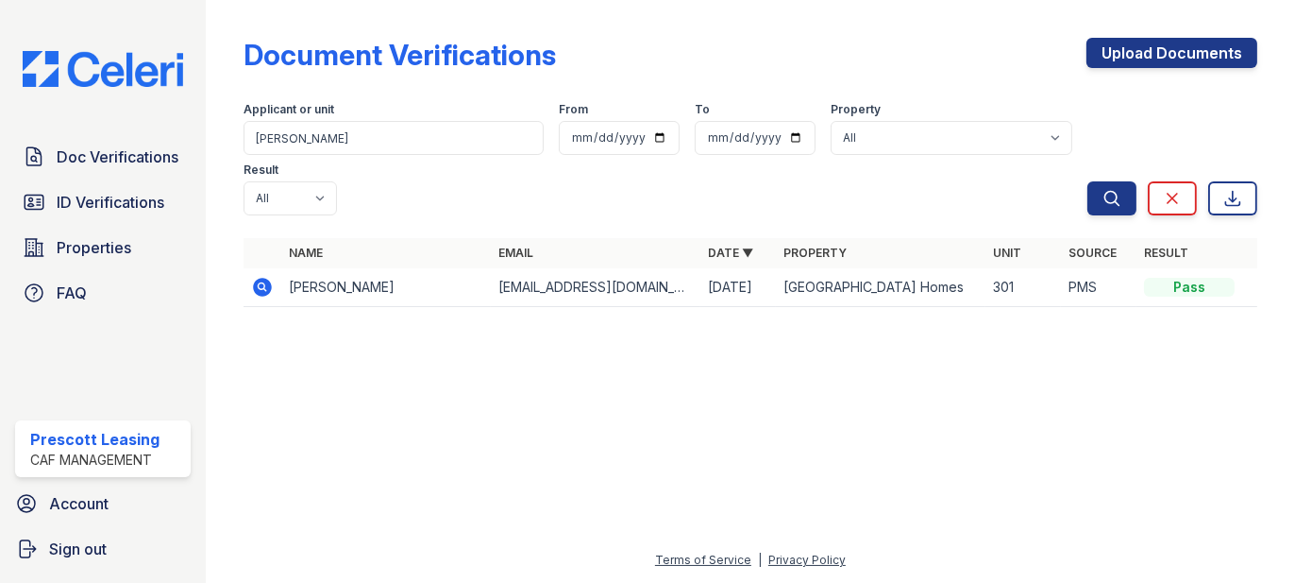
click at [806, 65] on div "Document Verifications Upload Documents" at bounding box center [751, 62] width 1014 height 49
click at [666, 48] on div "Document Verifications Upload Documents" at bounding box center [751, 62] width 1014 height 49
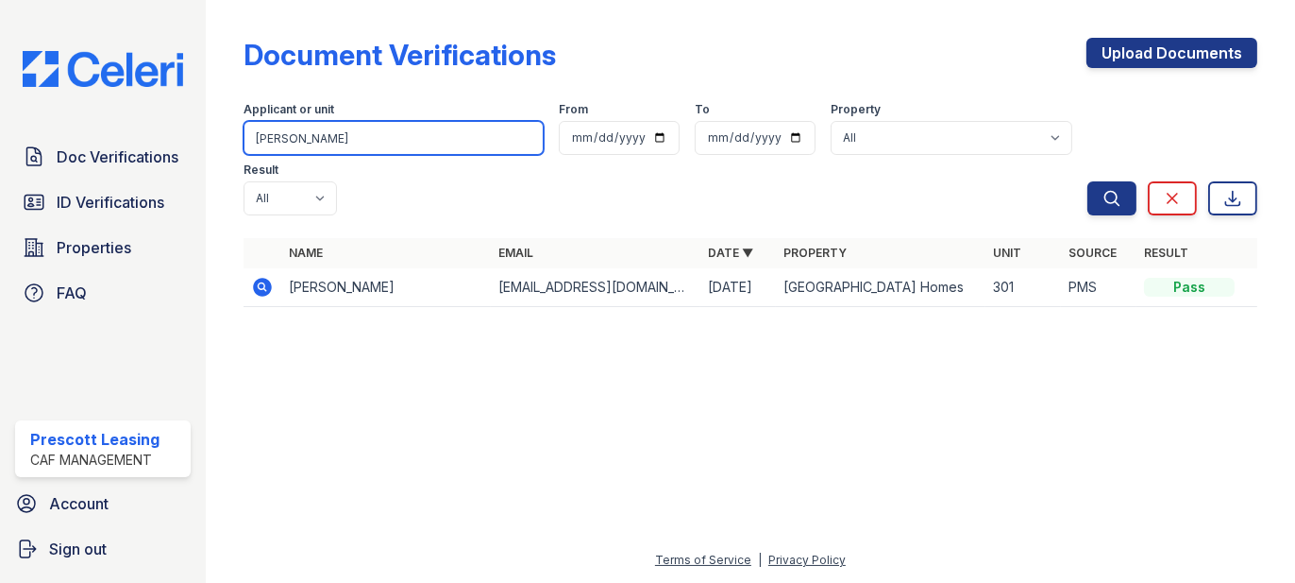
click at [333, 140] on input "[PERSON_NAME]" at bounding box center [394, 138] width 300 height 34
click at [417, 144] on input "[PERSON_NAME]" at bounding box center [394, 138] width 300 height 34
click at [372, 138] on input "[PERSON_NAME]" at bounding box center [394, 138] width 300 height 34
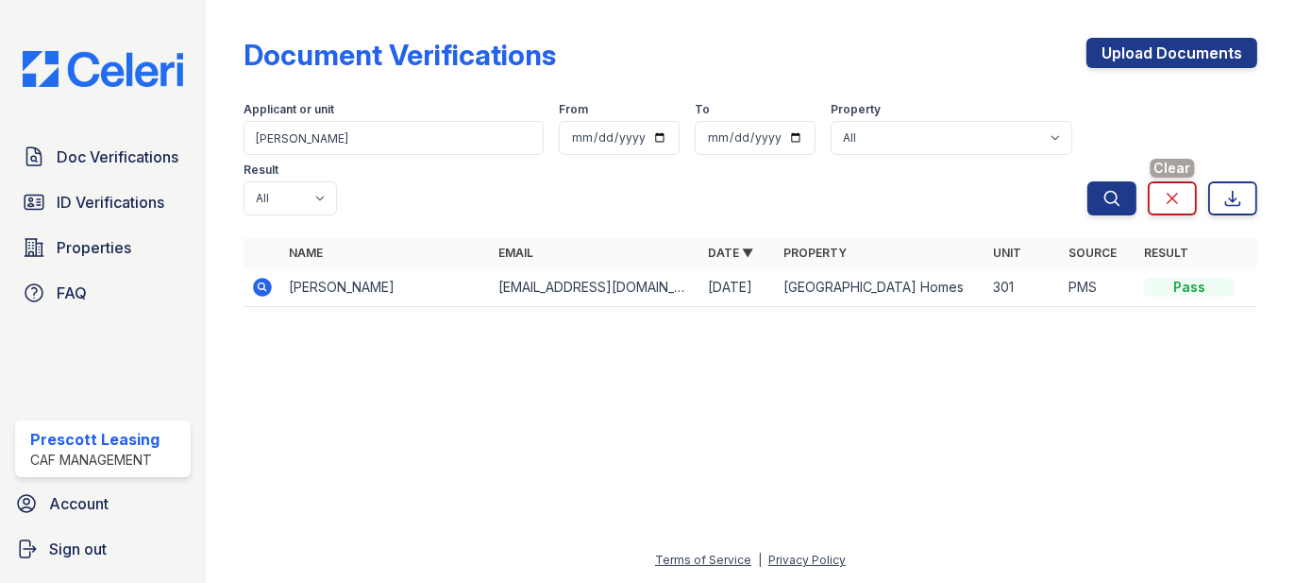
click at [1180, 181] on link "Clear" at bounding box center [1172, 198] width 49 height 34
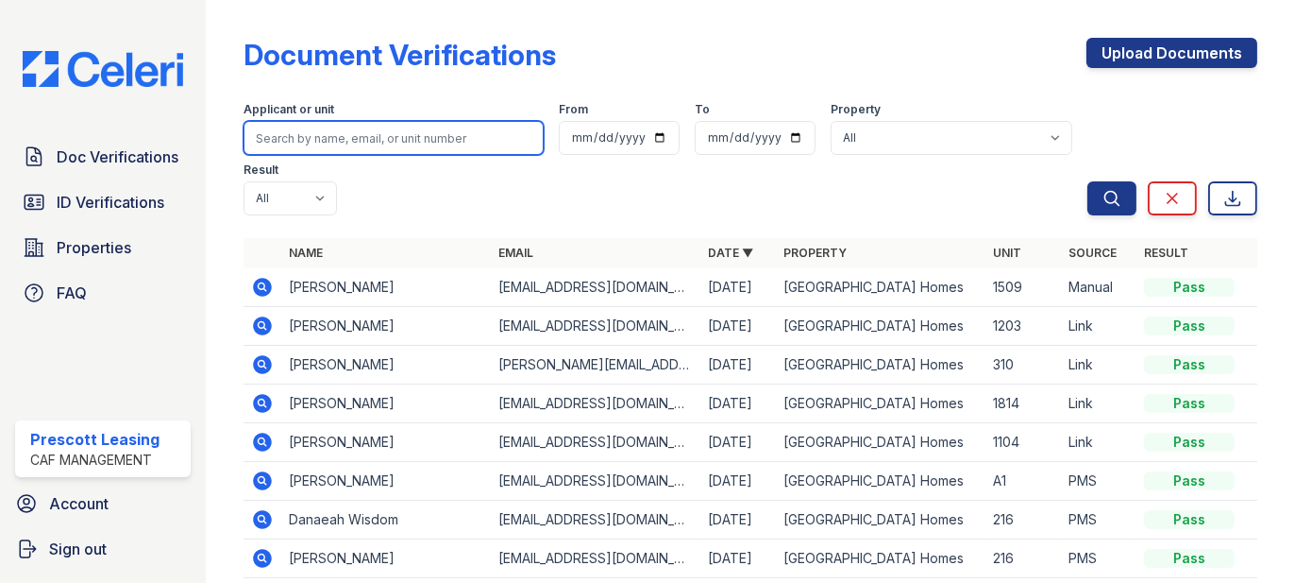
click at [415, 140] on input "search" at bounding box center [394, 138] width 300 height 34
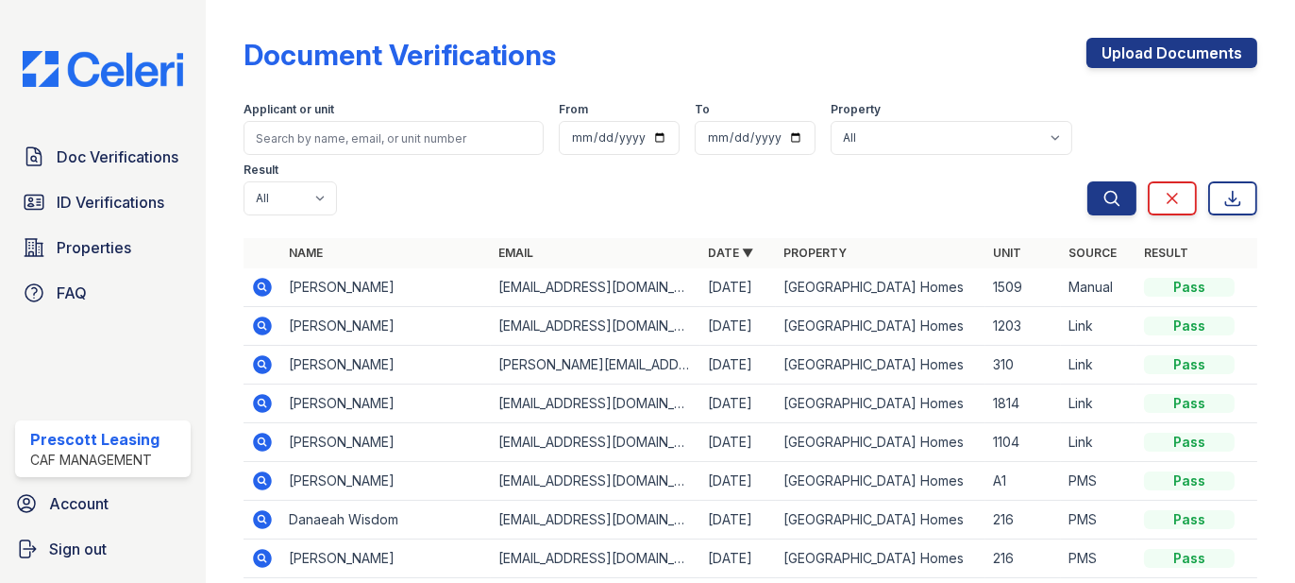
click at [614, 69] on div "Document Verifications Upload Documents" at bounding box center [751, 62] width 1014 height 49
